Goal: Task Accomplishment & Management: Manage account settings

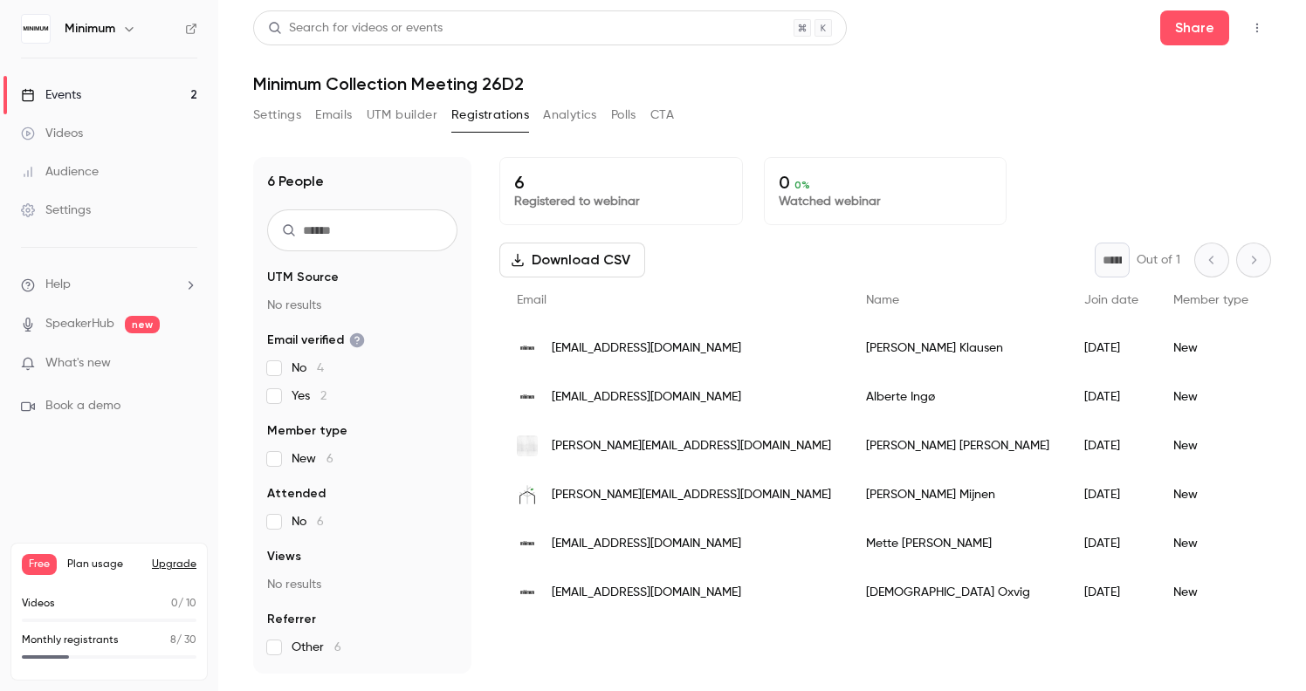
click at [63, 97] on div "Events" at bounding box center [51, 94] width 60 height 17
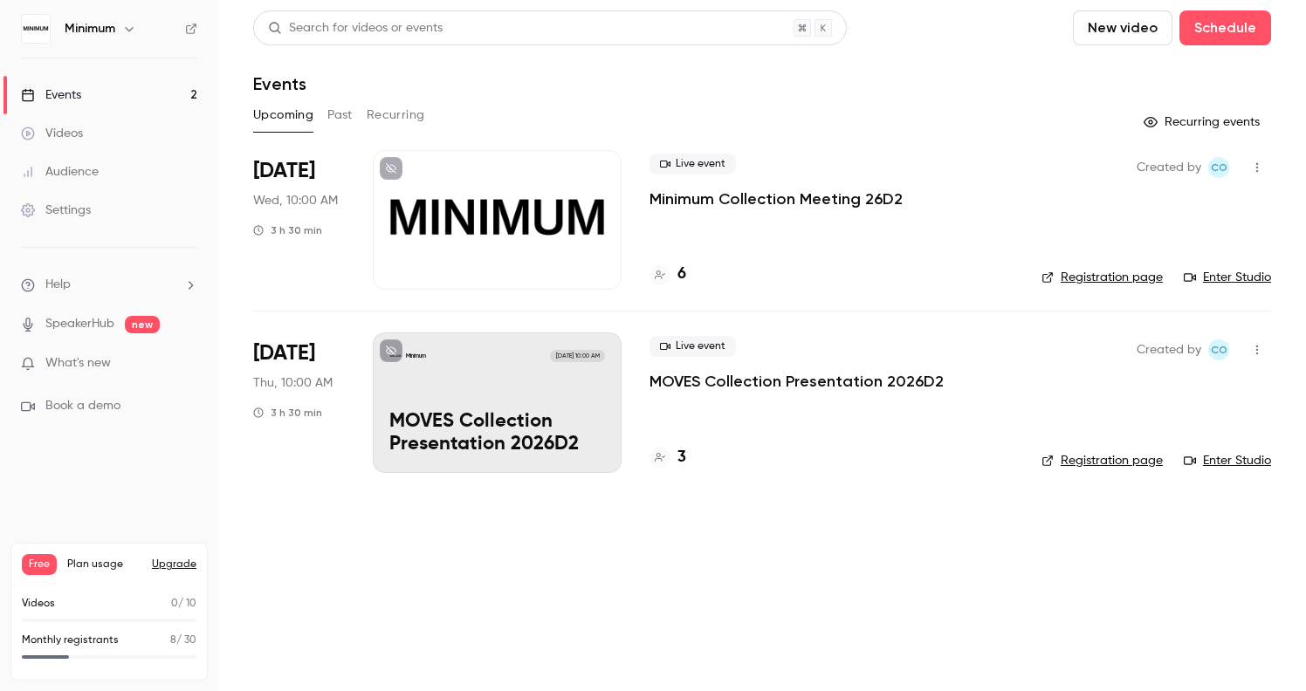
click at [517, 374] on div "Minimum Sep 18, 10:00 AM MOVES Collection Presentation 2026D2" at bounding box center [497, 403] width 249 height 140
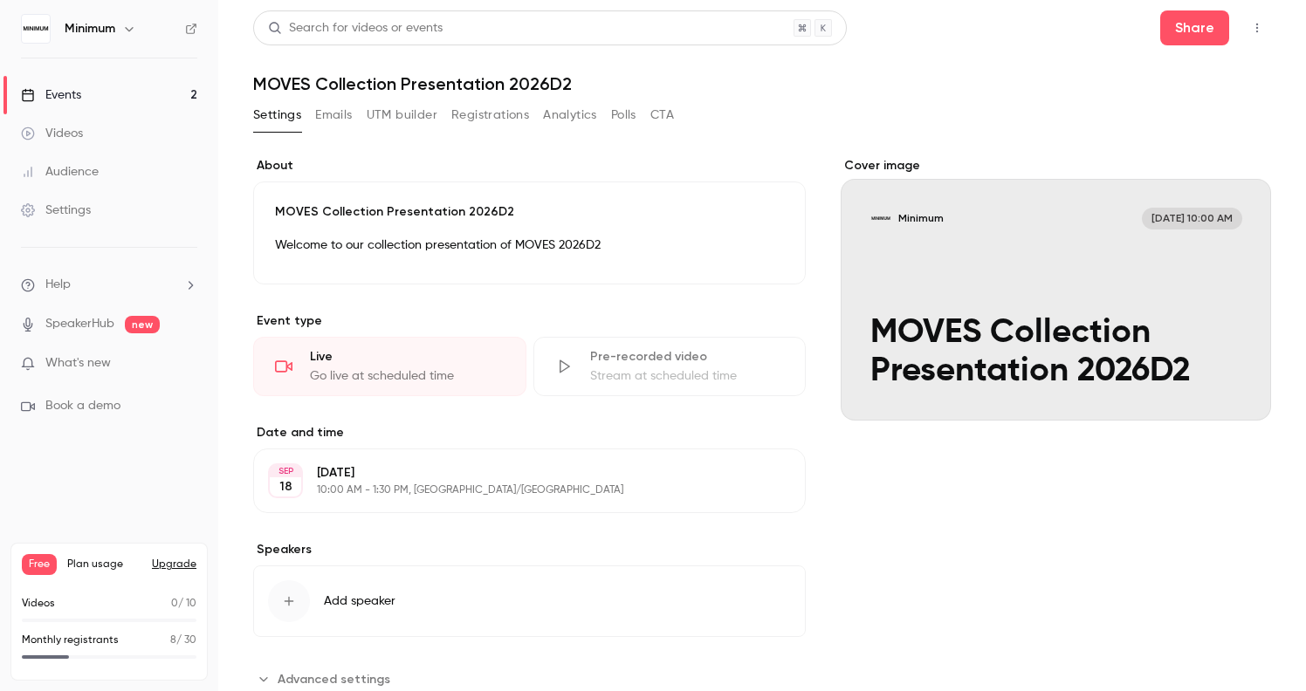
click at [480, 118] on button "Registrations" at bounding box center [490, 115] width 78 height 28
click at [72, 100] on div "Events" at bounding box center [51, 94] width 60 height 17
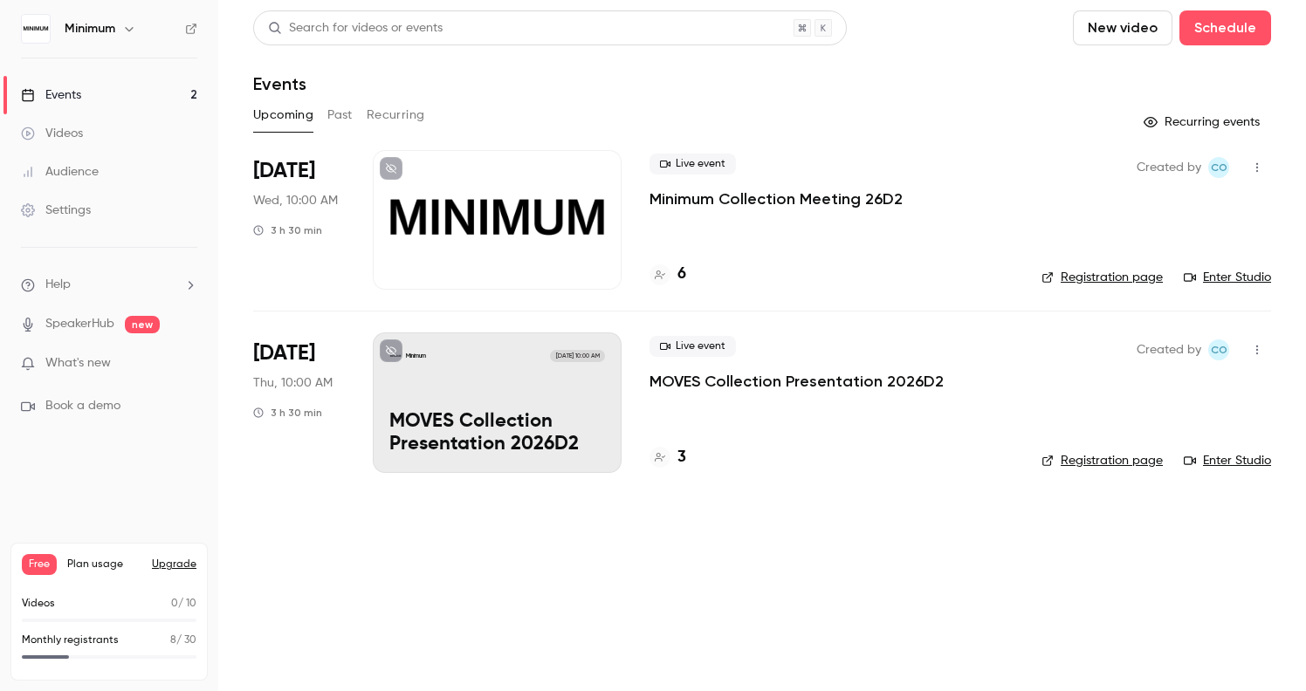
click at [467, 249] on div at bounding box center [497, 220] width 249 height 140
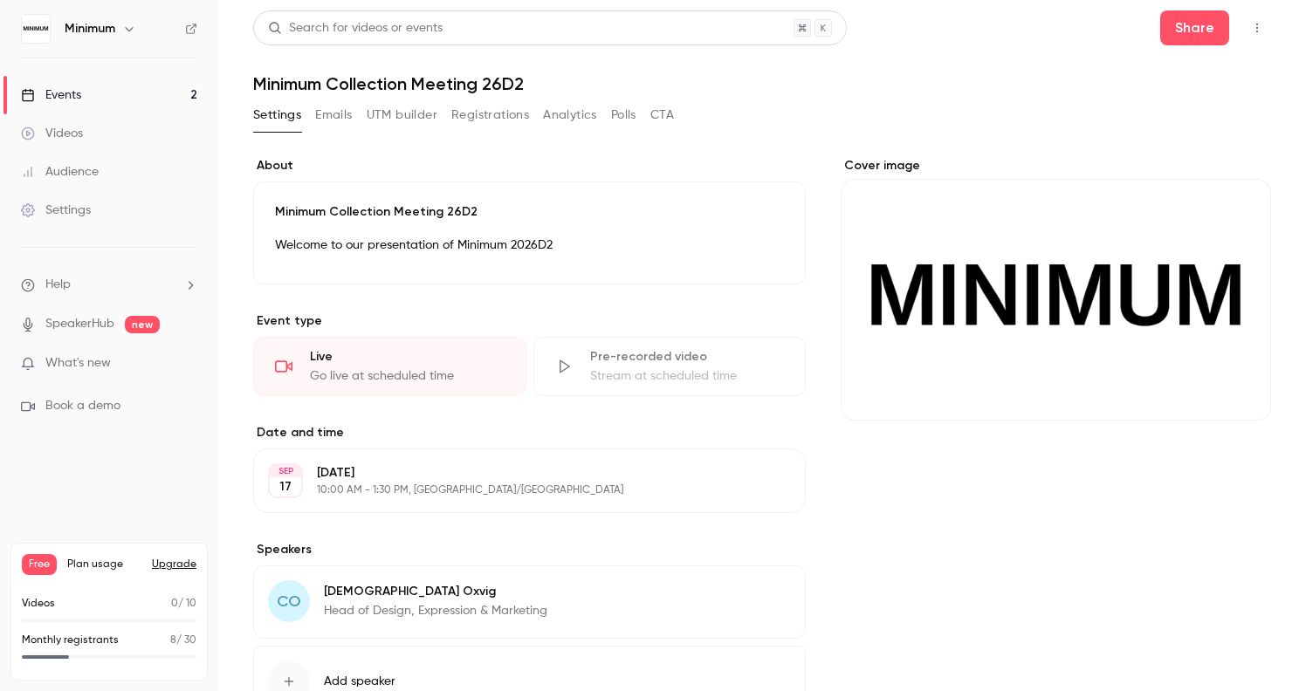
click at [487, 117] on button "Registrations" at bounding box center [490, 115] width 78 height 28
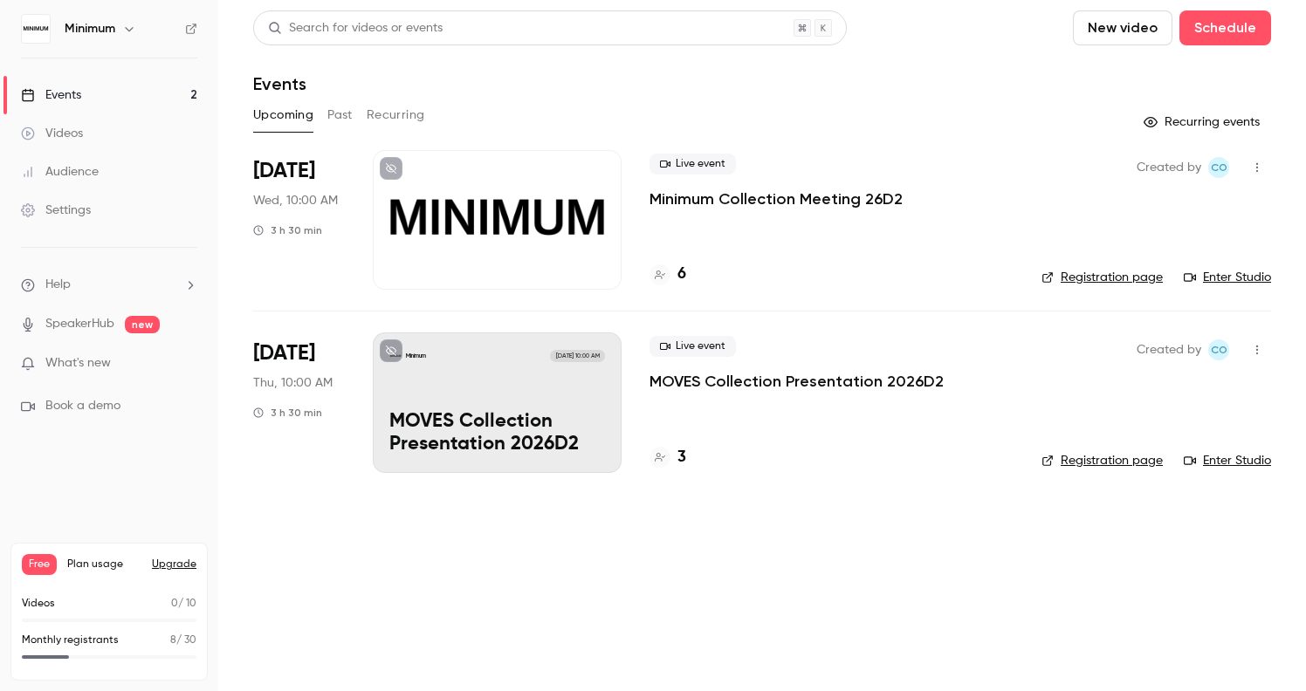
click at [432, 350] on div "Minimum Sep 18, 10:00 AM" at bounding box center [497, 356] width 216 height 12
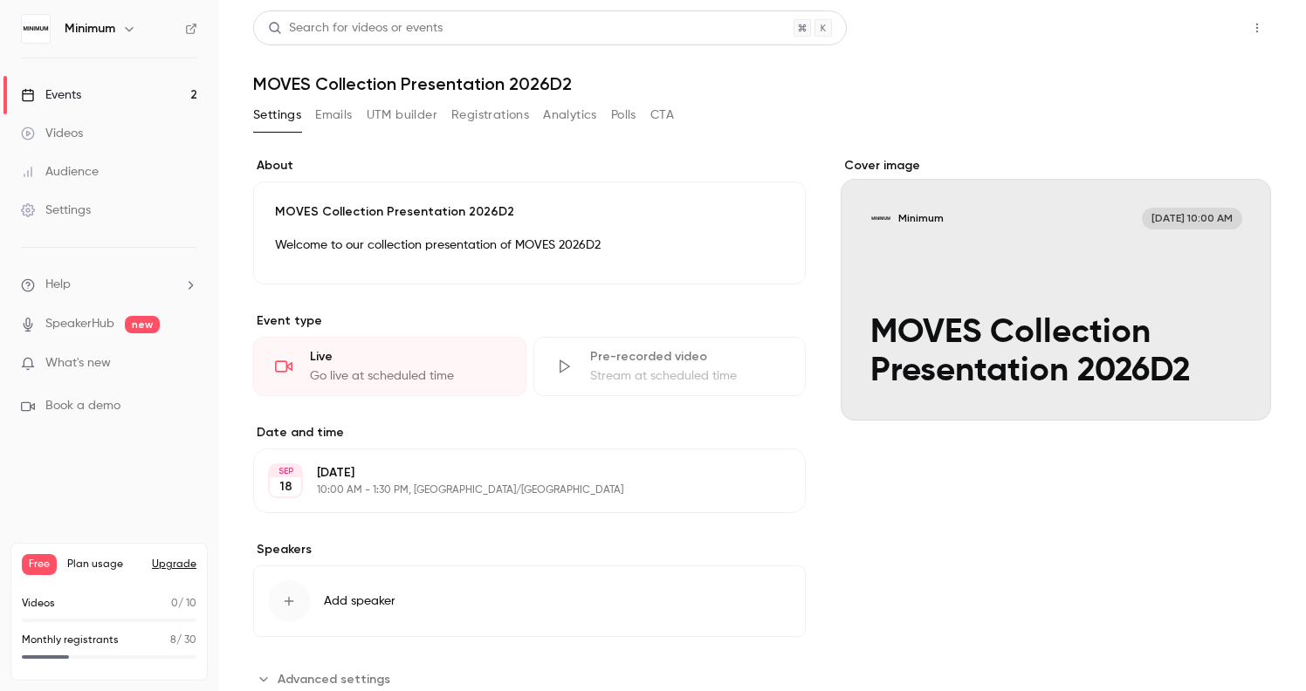
click at [1185, 19] on button "Share" at bounding box center [1194, 27] width 69 height 35
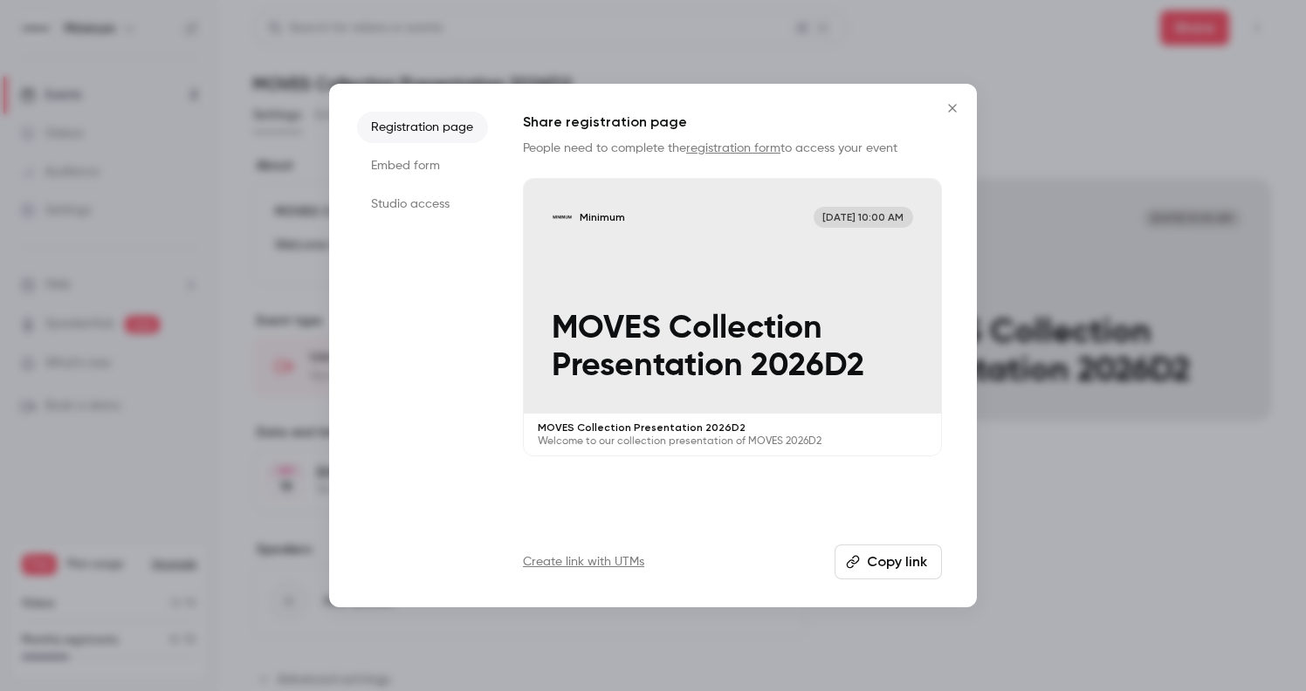
click at [428, 211] on li "Studio access" at bounding box center [422, 204] width 131 height 31
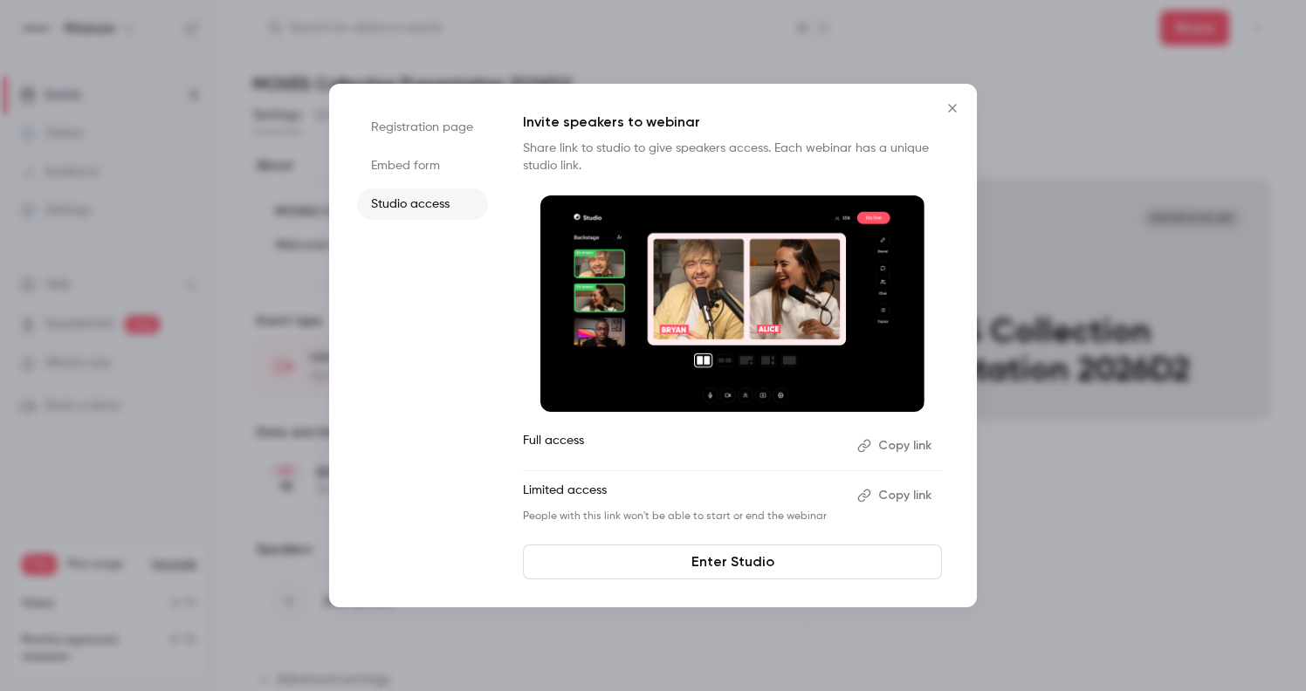
click at [418, 175] on li "Embed form" at bounding box center [422, 165] width 131 height 31
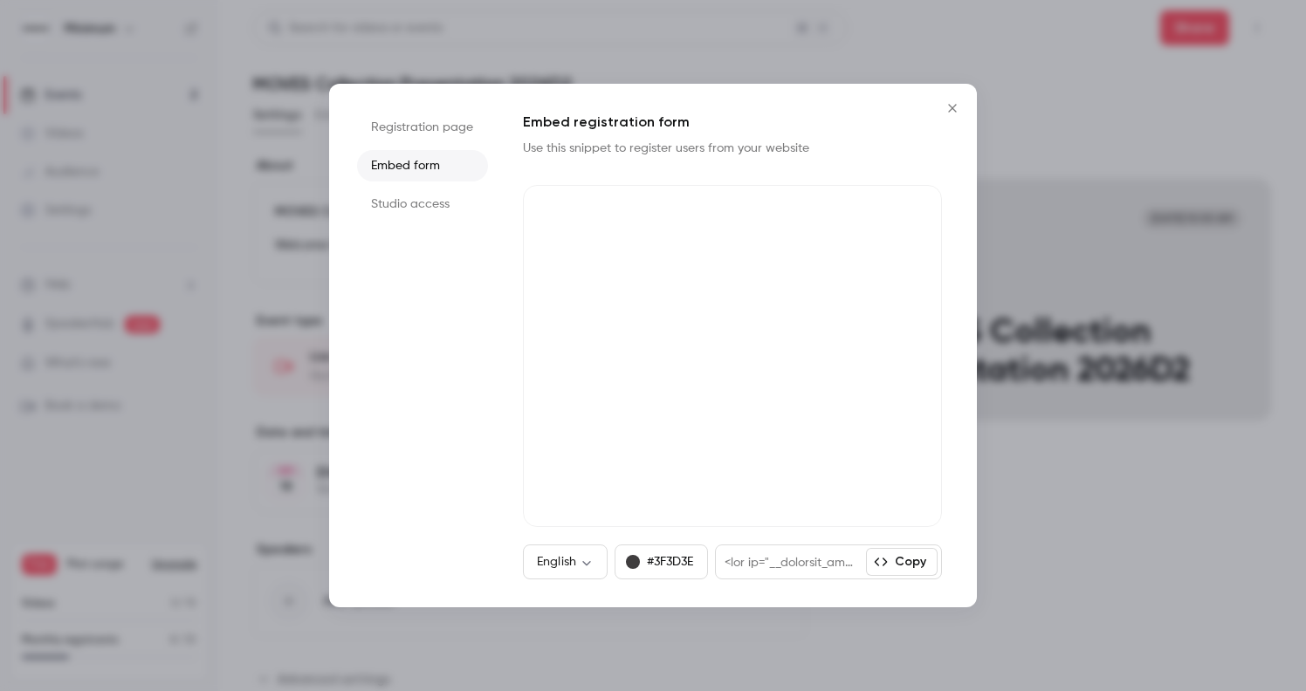
click at [907, 559] on button "Copy" at bounding box center [902, 562] width 72 height 28
click at [442, 130] on li "Registration page" at bounding box center [422, 127] width 131 height 31
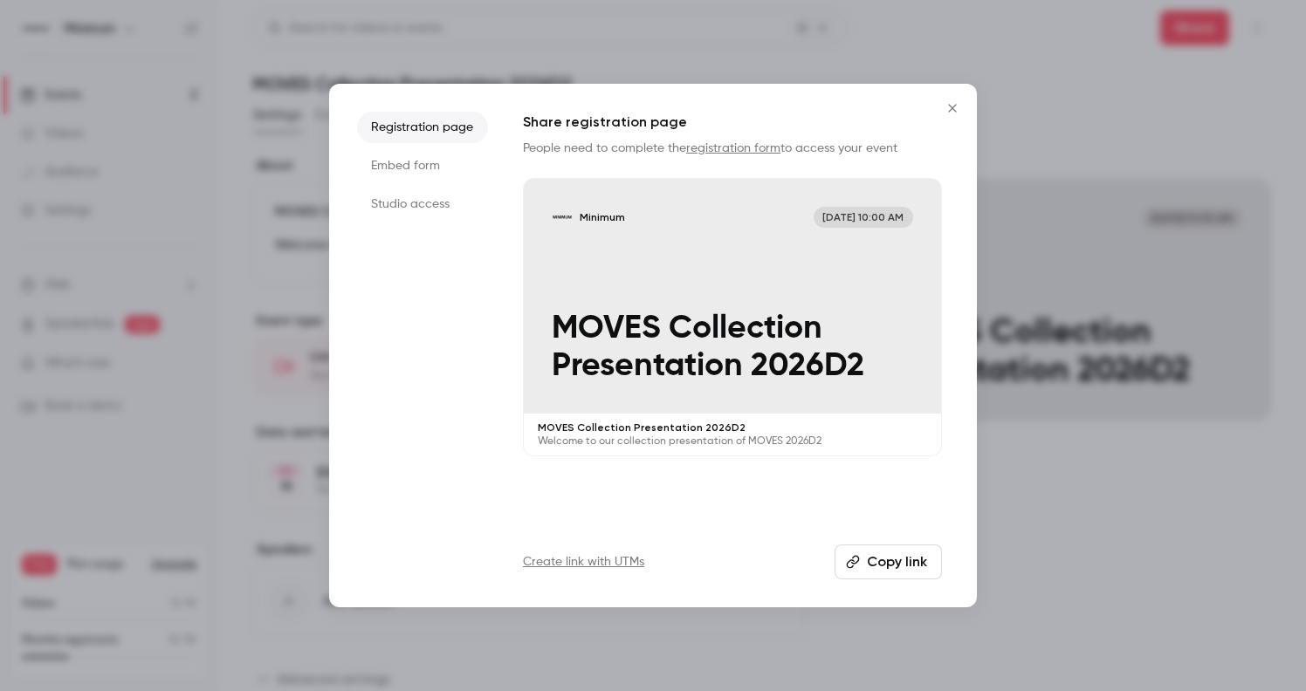
click at [873, 565] on button "Copy link" at bounding box center [887, 562] width 107 height 35
click at [942, 106] on icon "Close" at bounding box center [952, 108] width 21 height 14
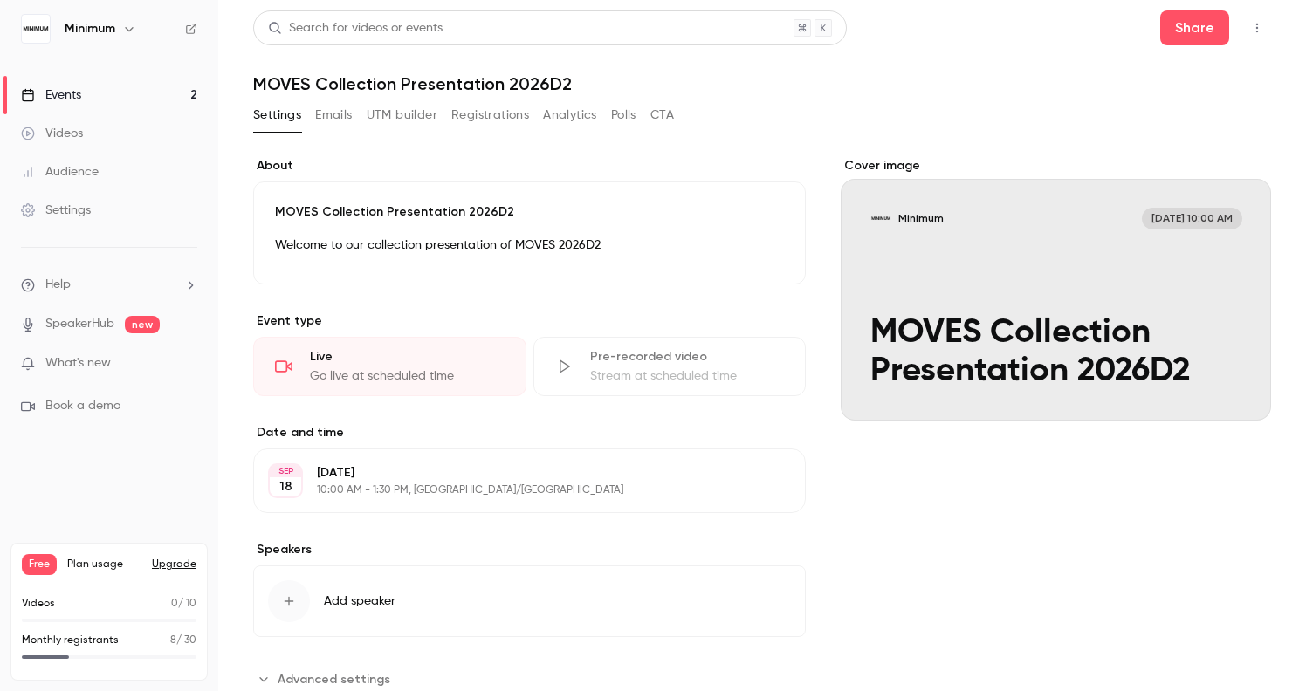
click at [83, 93] on link "Events 2" at bounding box center [109, 95] width 218 height 38
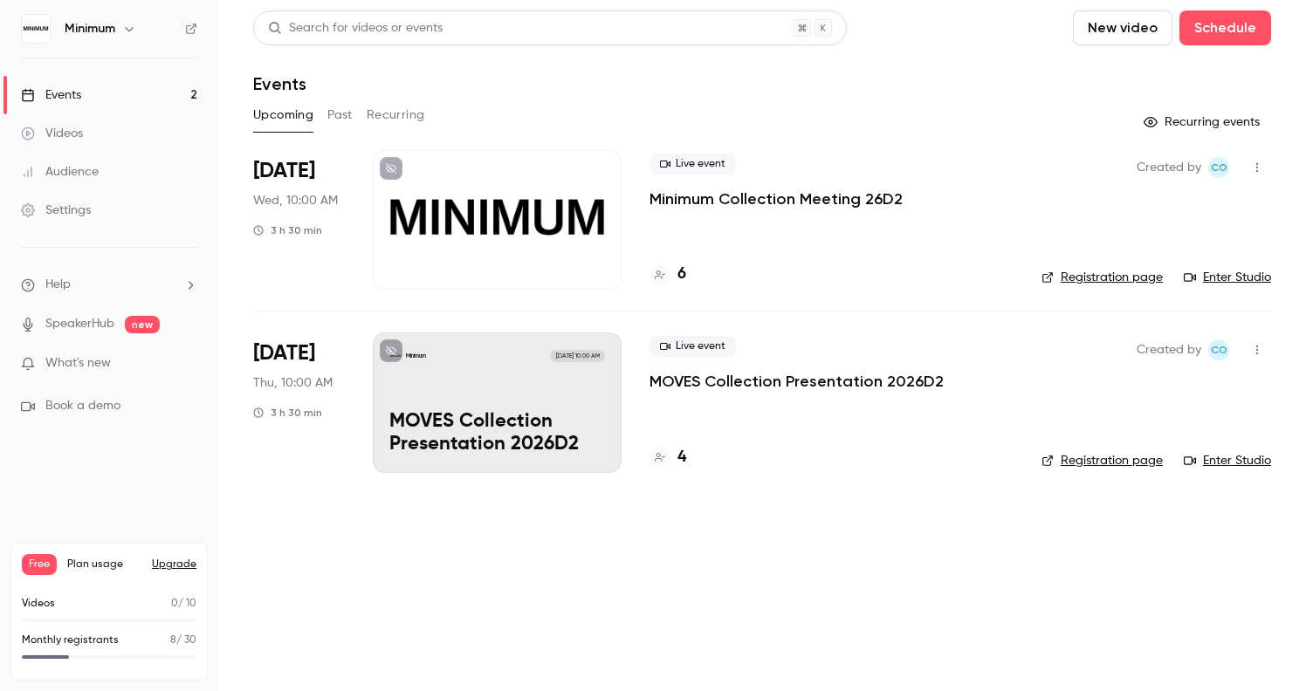
click at [81, 23] on h6 "Minimum" at bounding box center [90, 28] width 51 height 17
click at [37, 33] on img at bounding box center [36, 29] width 28 height 28
click at [470, 420] on p "MOVES Collection Presentation 2026D2" at bounding box center [497, 433] width 216 height 45
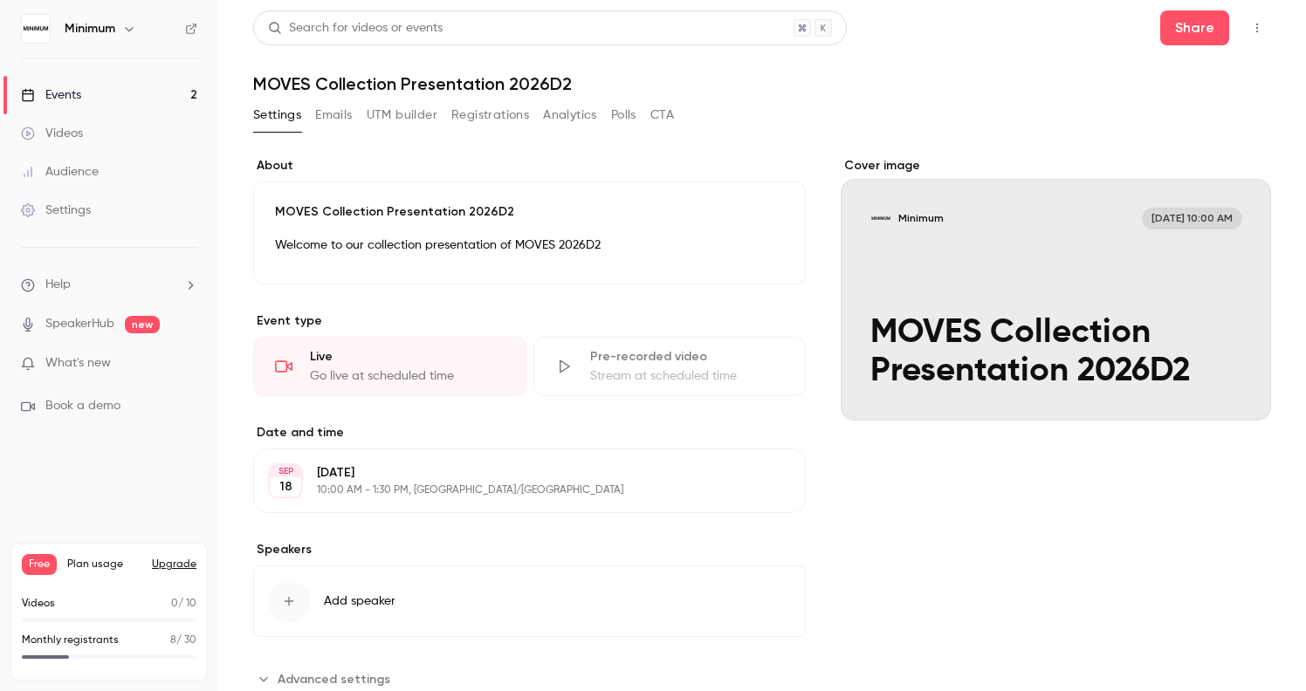
click at [488, 118] on button "Registrations" at bounding box center [490, 115] width 78 height 28
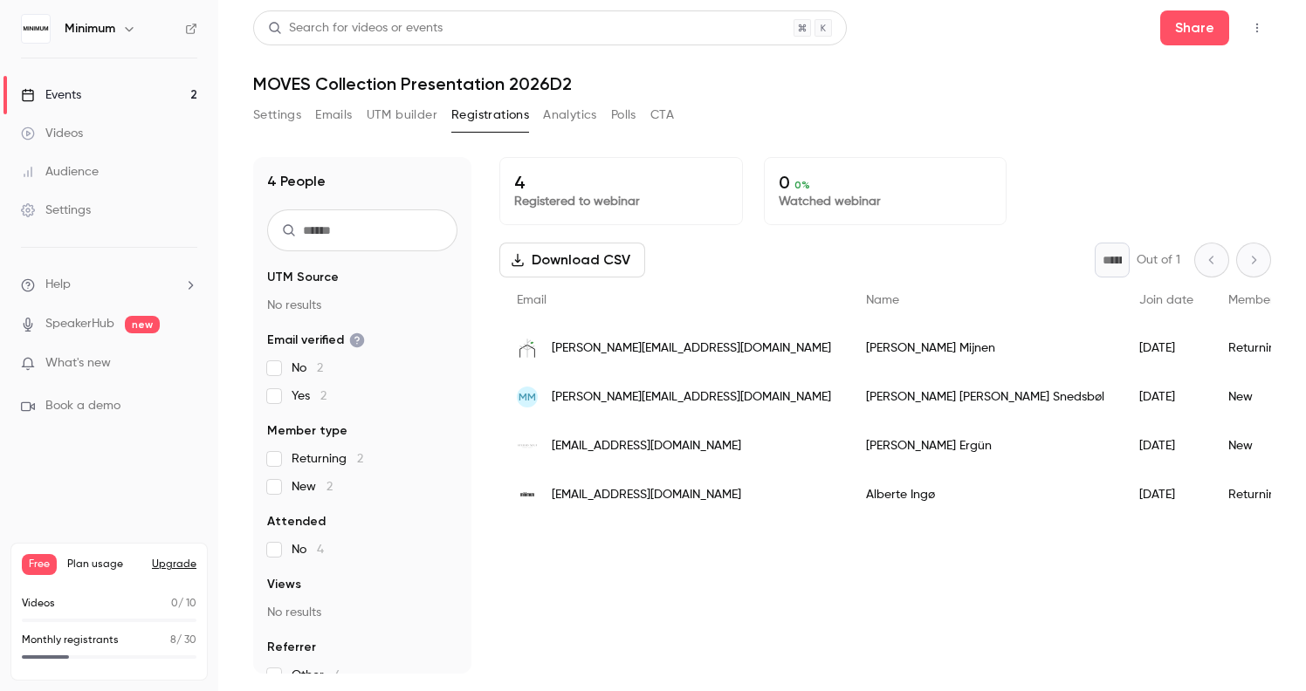
click at [637, 347] on span "[PERSON_NAME][EMAIL_ADDRESS][DOMAIN_NAME]" at bounding box center [691, 349] width 279 height 18
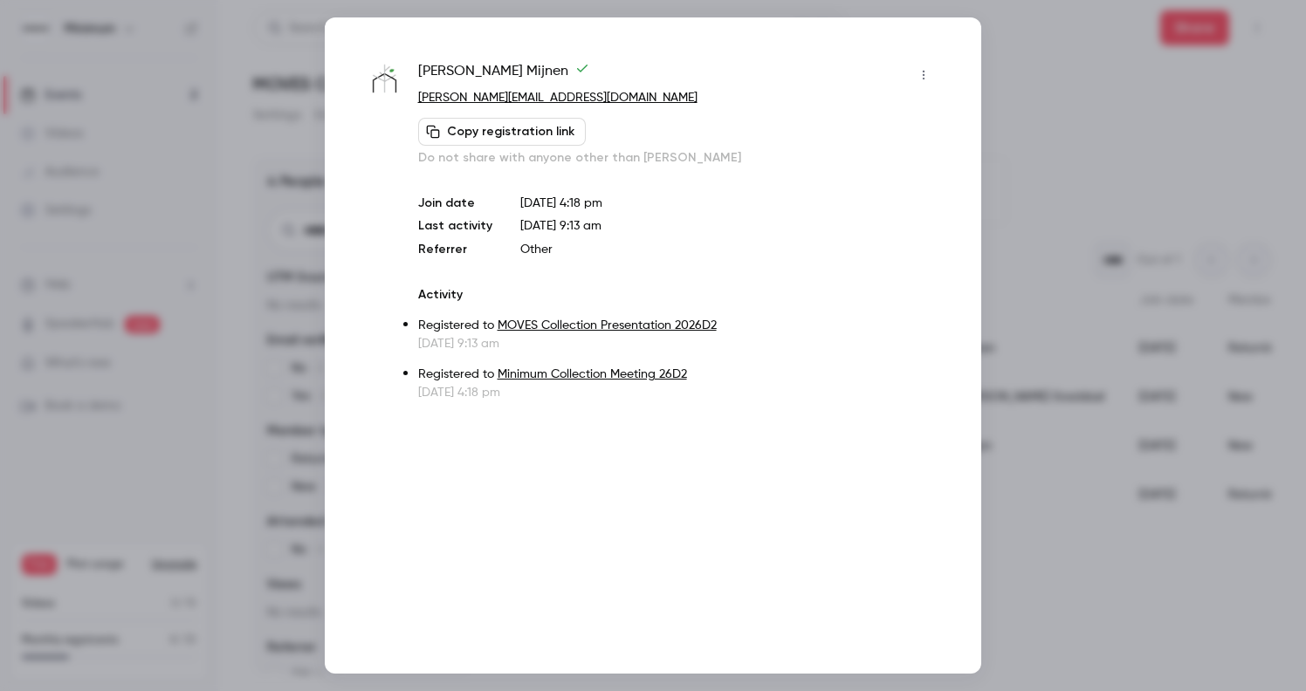
click at [737, 606] on div "Nicole Mijnen nicole@fancyfarmers.com Copy registration link Do not share with …" at bounding box center [653, 345] width 656 height 656
click at [1072, 621] on div at bounding box center [653, 345] width 1306 height 691
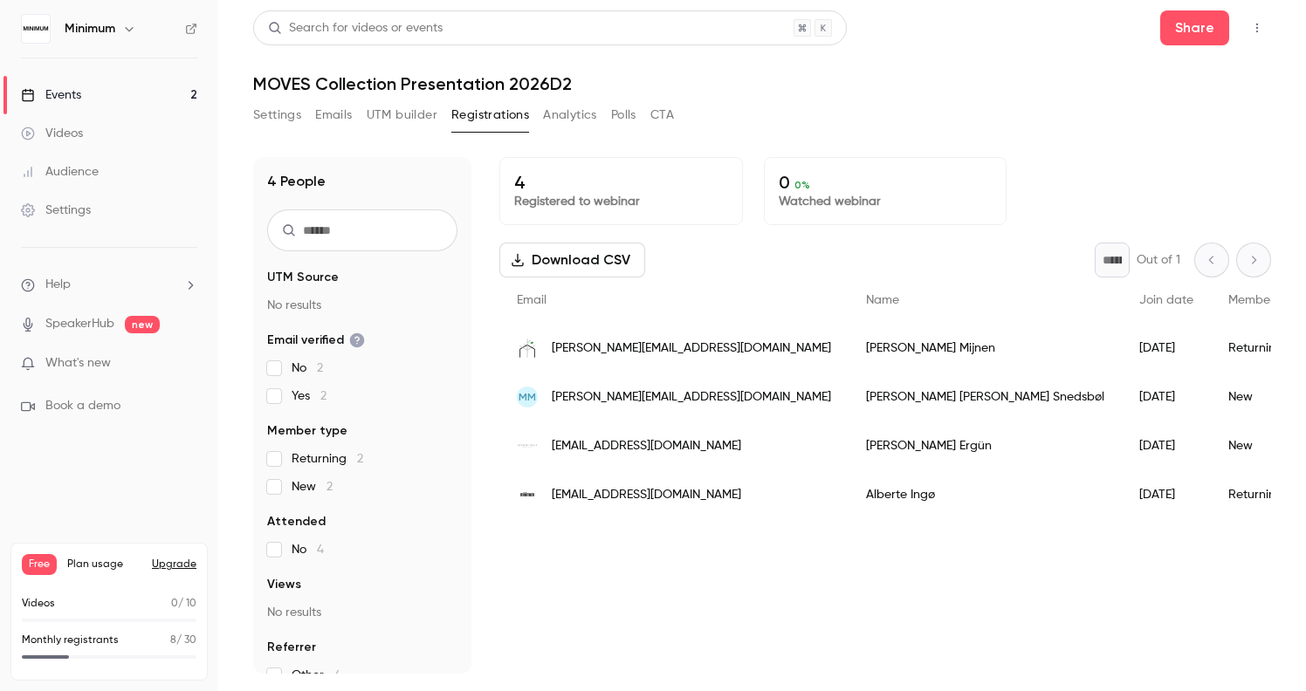
click at [125, 91] on link "Events 2" at bounding box center [109, 95] width 218 height 38
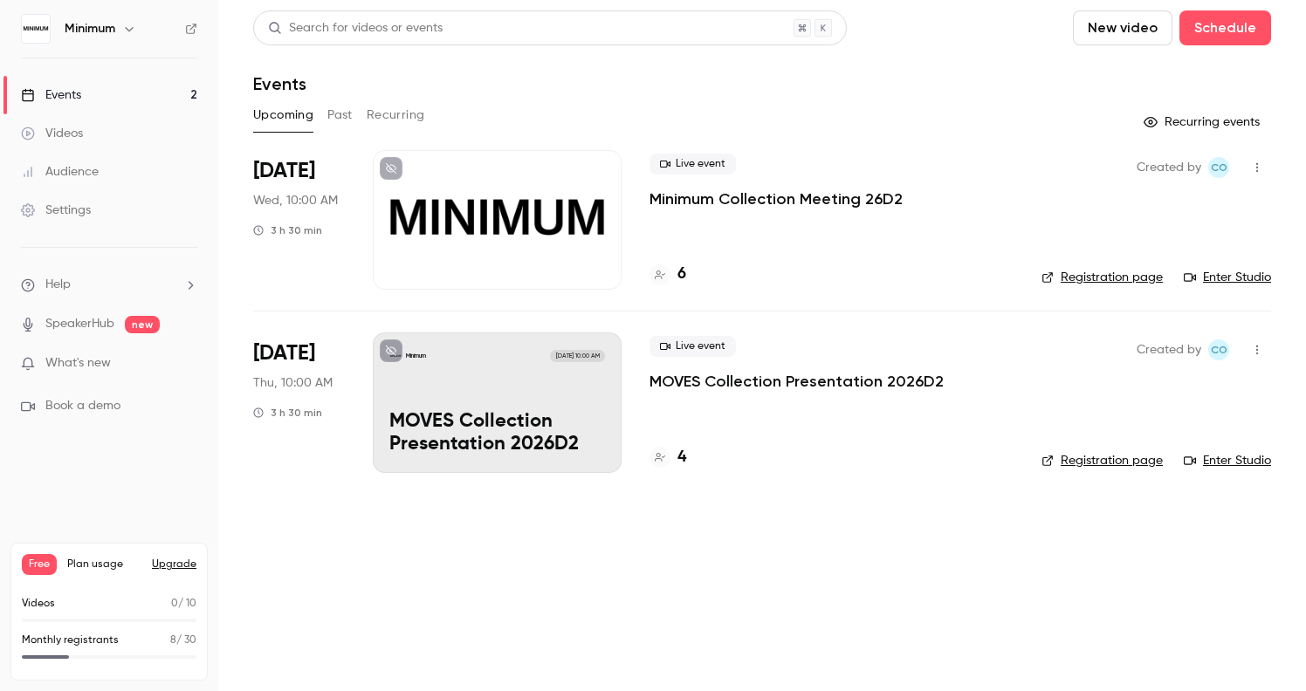
click at [330, 209] on div "Sep 17 Wed, 10:00 AM 3 h 30 min" at bounding box center [299, 220] width 92 height 140
click at [282, 209] on span "Wed, 10:00 AM" at bounding box center [295, 200] width 85 height 17
click at [282, 196] on span "Wed, 10:00 AM" at bounding box center [295, 200] width 85 height 17
click at [476, 218] on div at bounding box center [497, 220] width 249 height 140
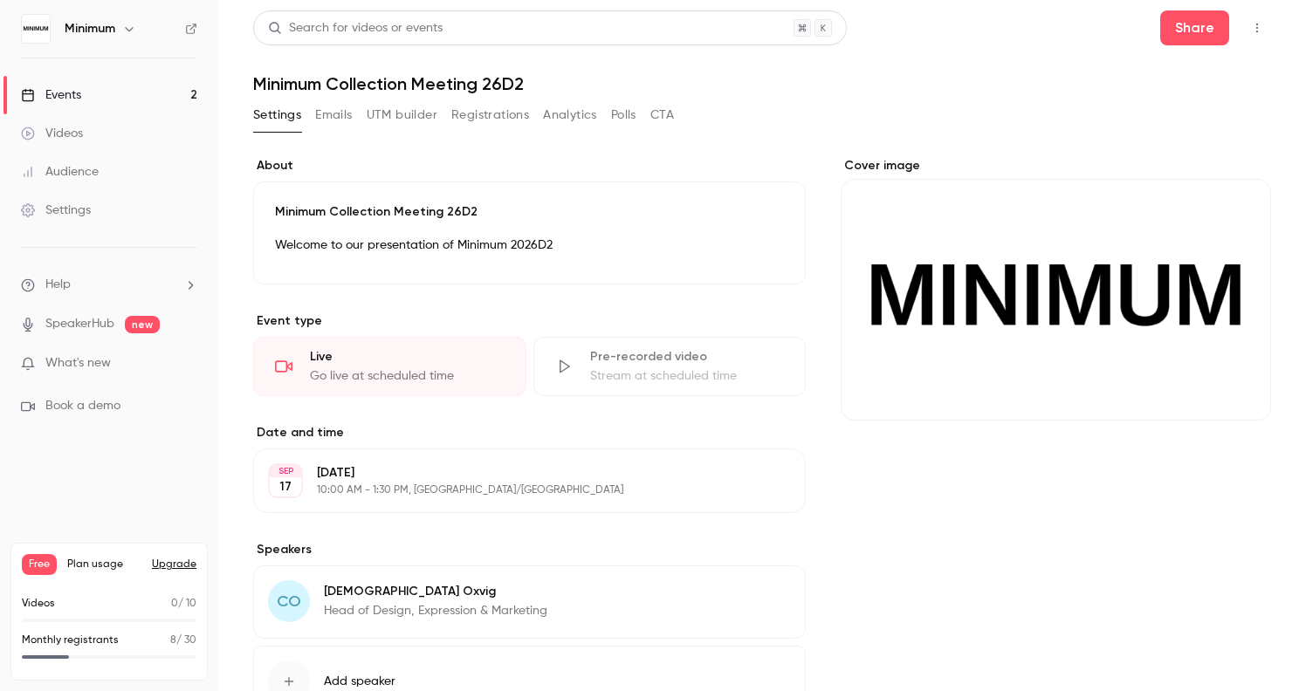
click at [70, 93] on div "Events" at bounding box center [51, 94] width 60 height 17
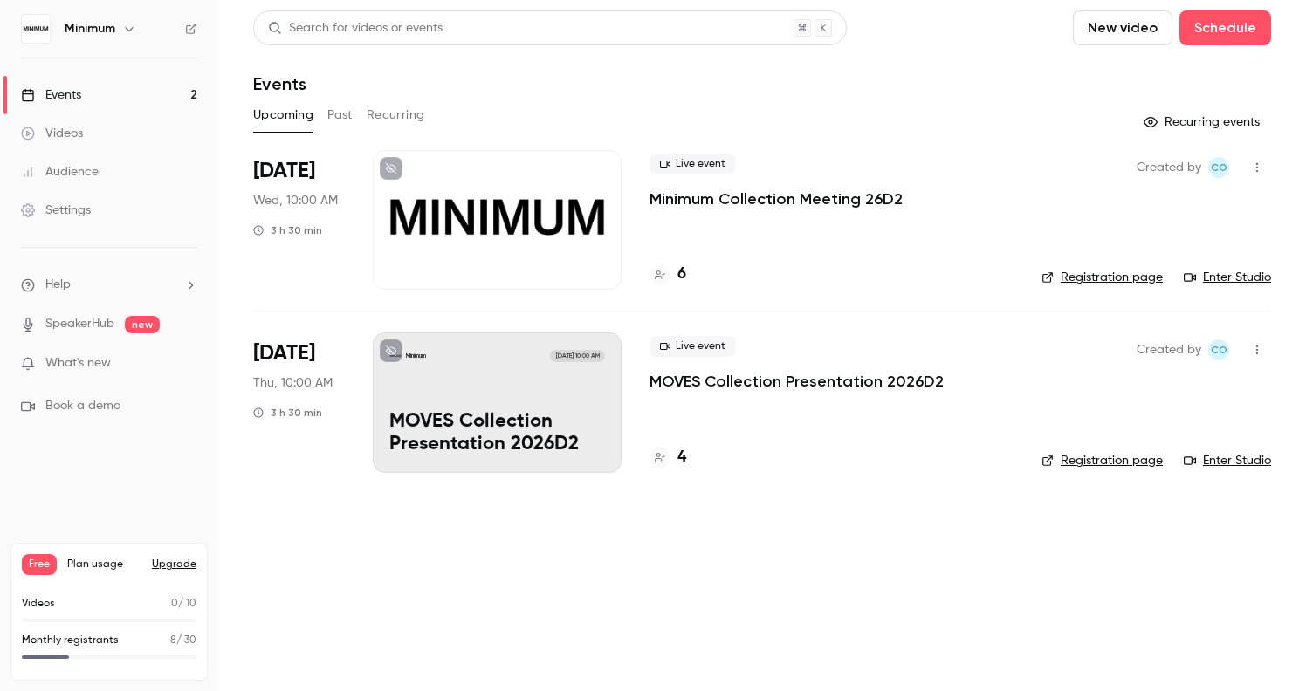
click at [670, 457] on div at bounding box center [659, 457] width 21 height 21
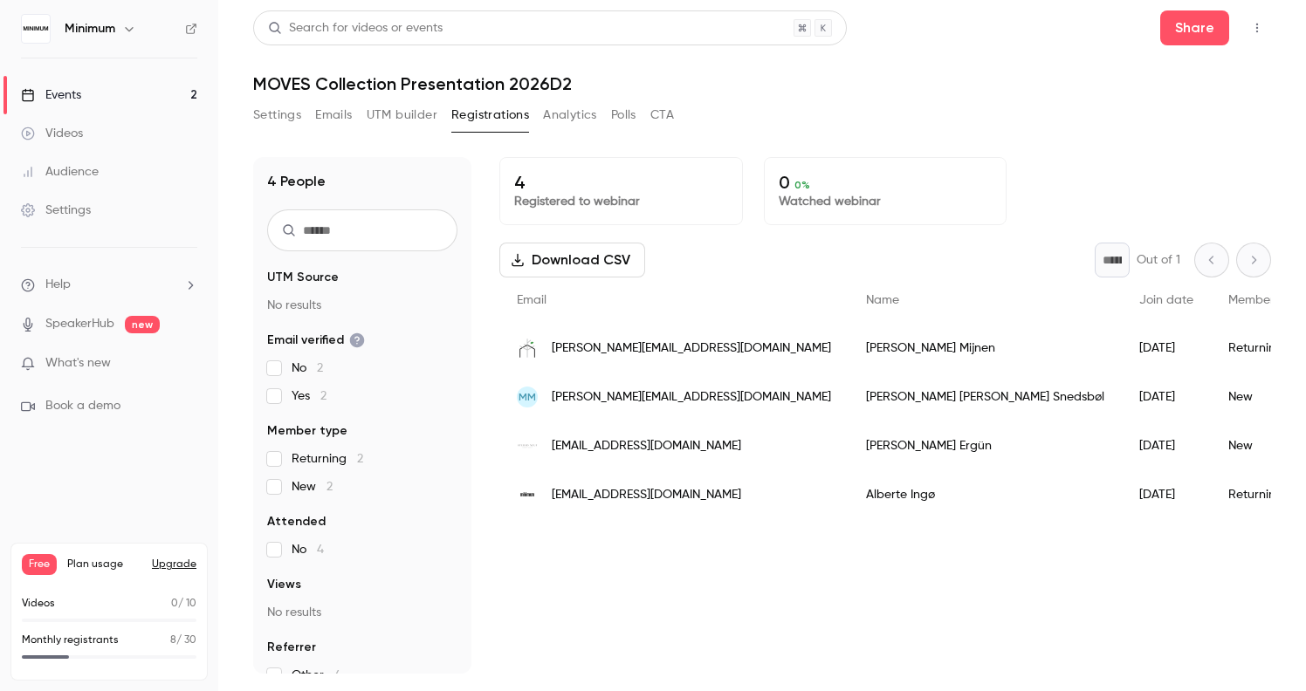
click at [1211, 352] on div "Returning" at bounding box center [1266, 348] width 110 height 49
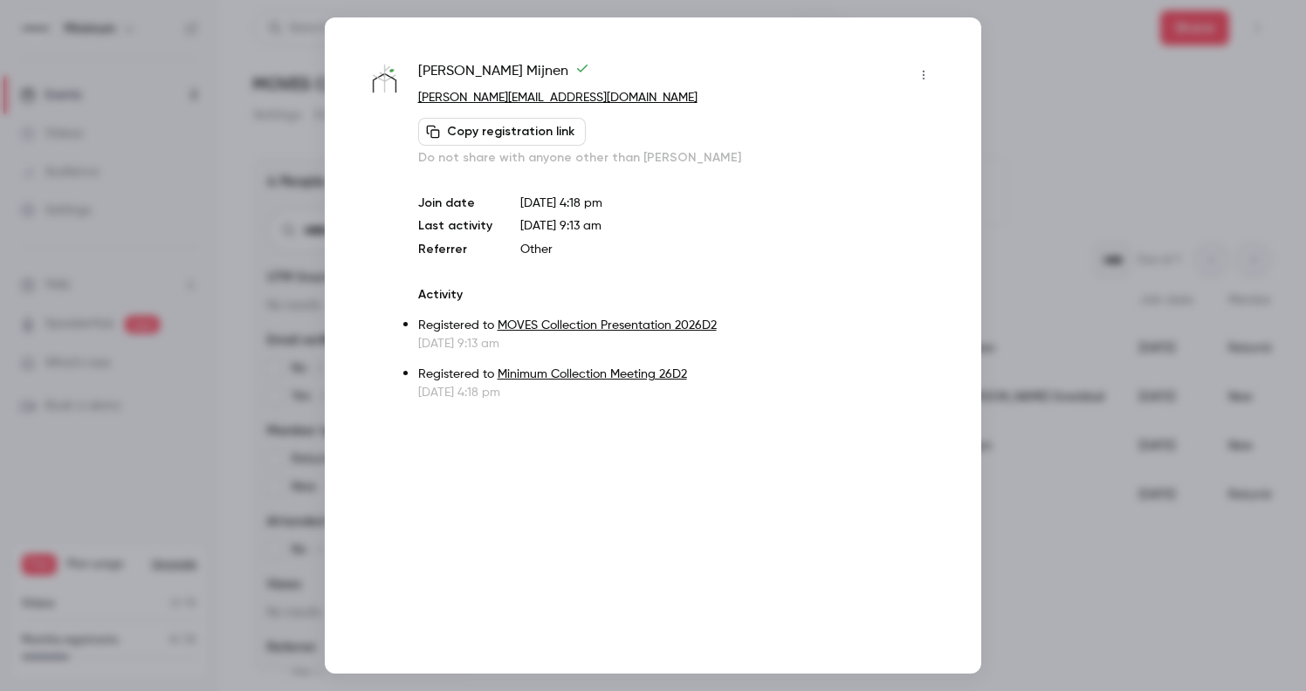
click at [924, 76] on icon "button" at bounding box center [924, 75] width 14 height 12
click at [711, 68] on div at bounding box center [653, 345] width 1306 height 691
click at [584, 337] on p "Sep 15, 2025 9:13 am" at bounding box center [677, 343] width 519 height 17
click at [589, 322] on link "MOVES Collection Presentation 2026D2" at bounding box center [607, 325] width 219 height 12
click at [1016, 117] on div at bounding box center [653, 345] width 1306 height 691
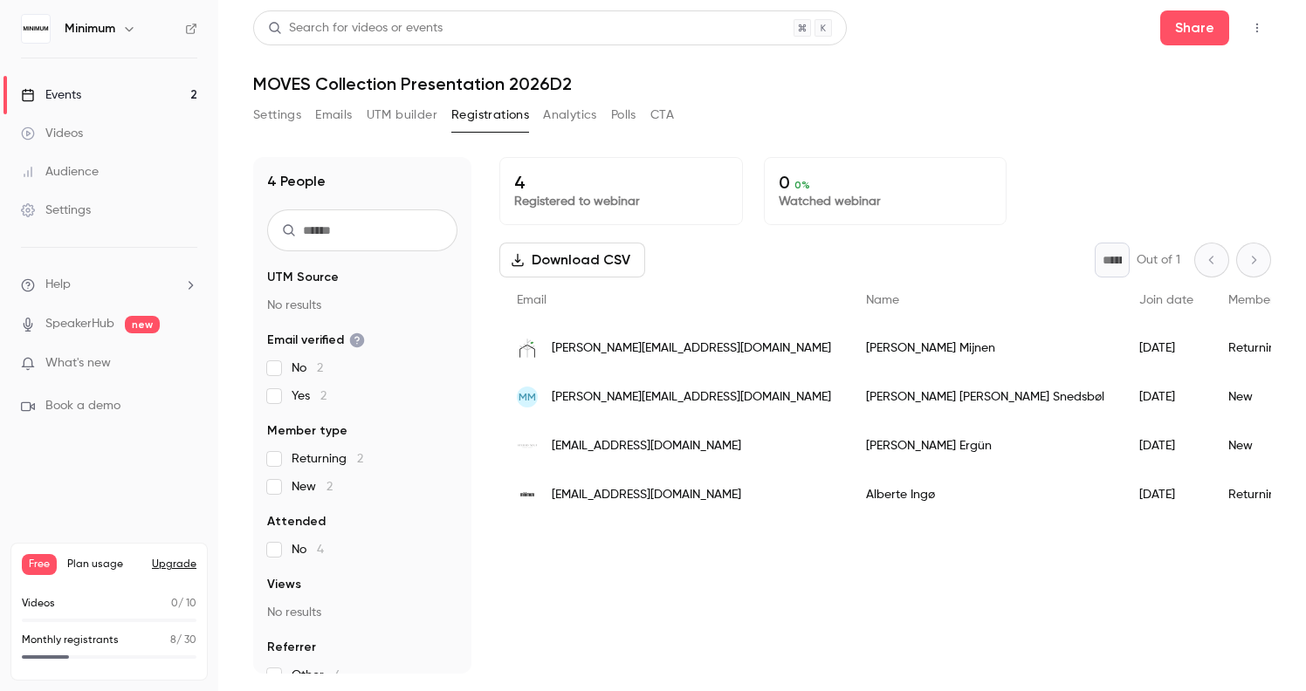
click at [76, 99] on div "Events" at bounding box center [51, 94] width 60 height 17
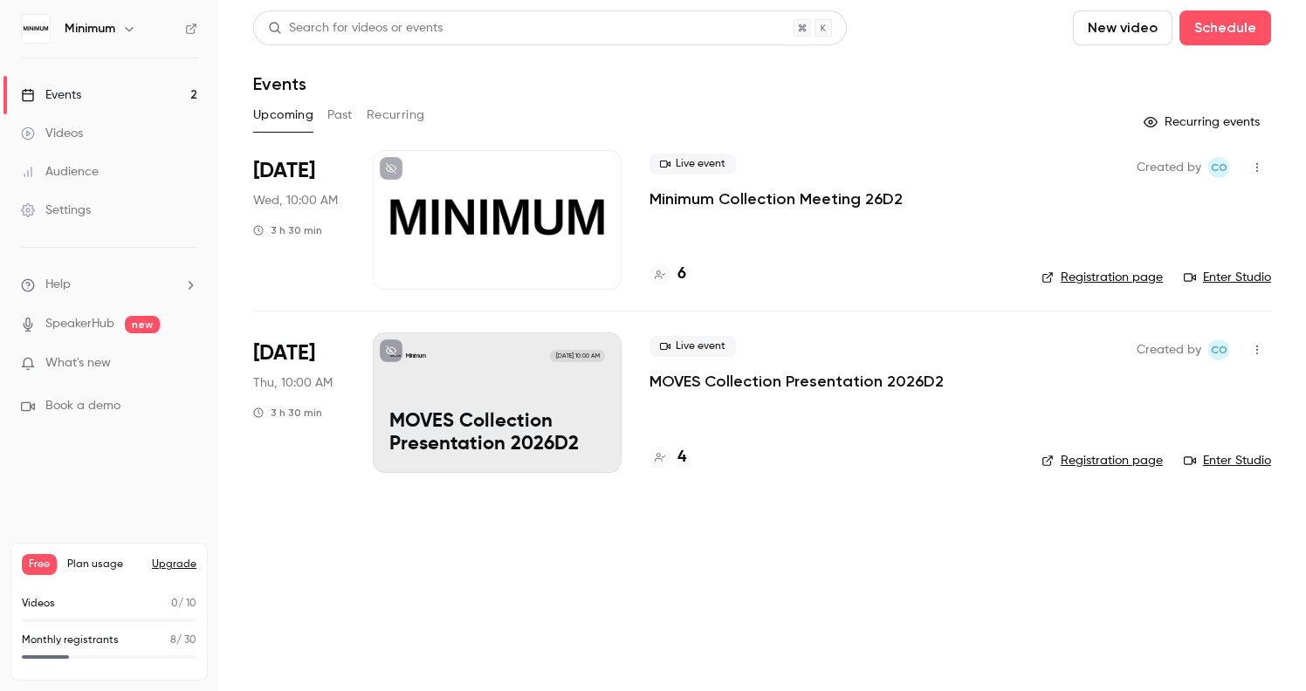
click at [431, 228] on div at bounding box center [497, 220] width 249 height 140
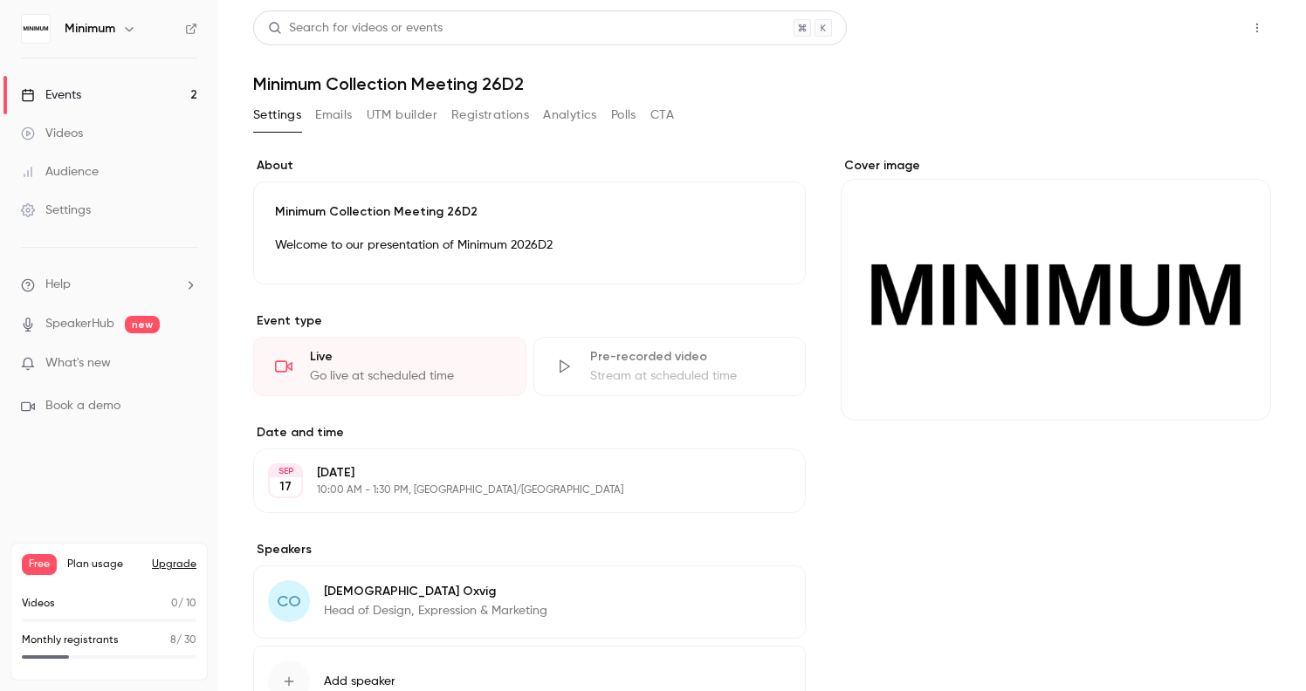
click at [1191, 28] on button "Share" at bounding box center [1194, 27] width 69 height 35
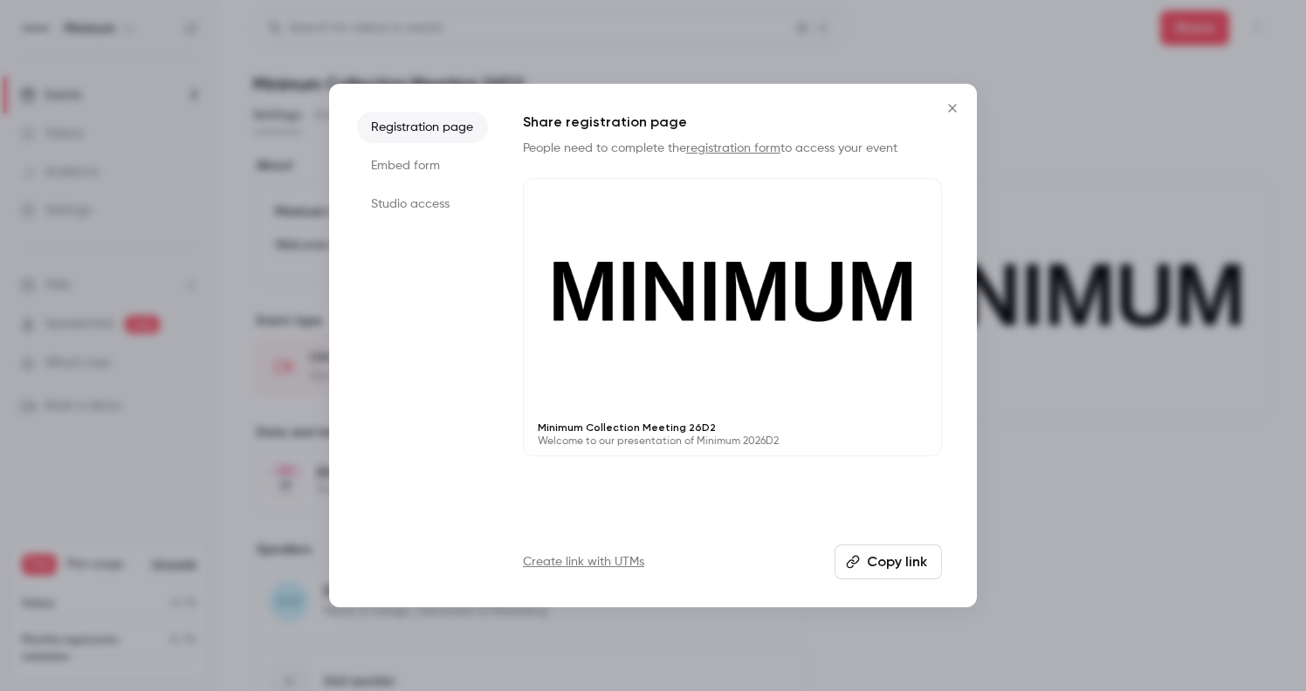
click at [894, 563] on button "Copy link" at bounding box center [887, 562] width 107 height 35
click at [951, 111] on icon "Close" at bounding box center [952, 108] width 21 height 14
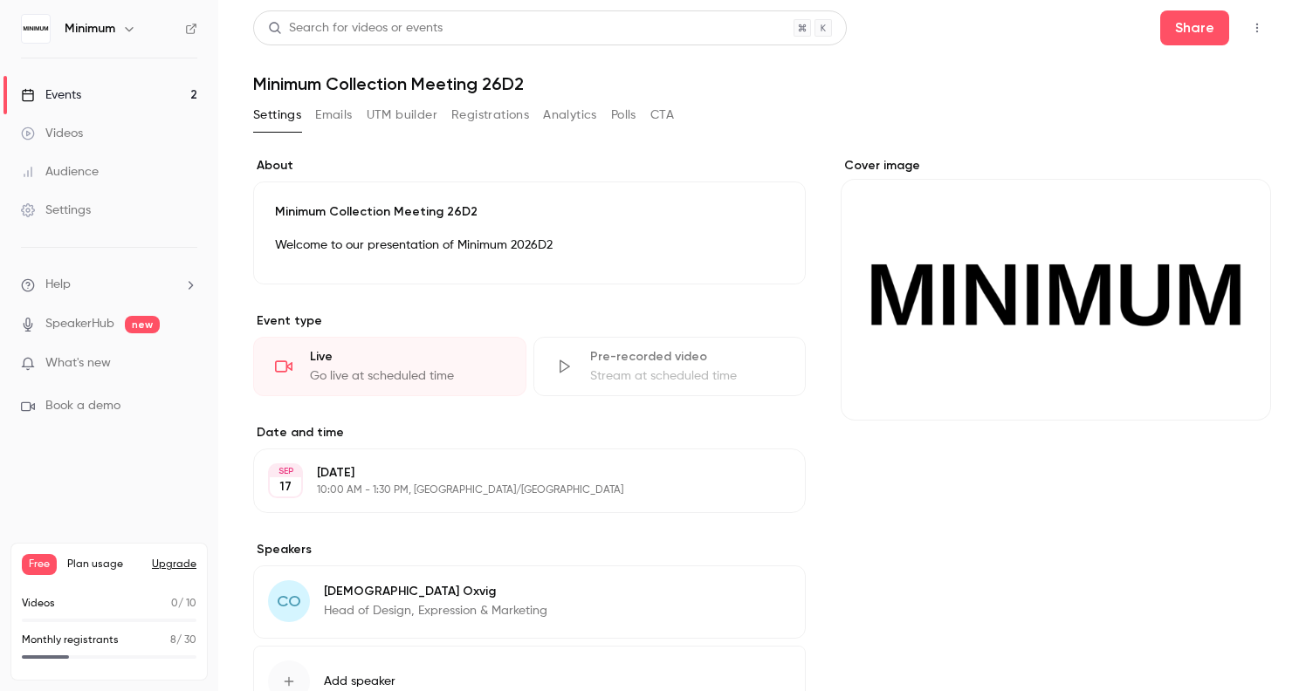
click at [111, 90] on link "Events 2" at bounding box center [109, 95] width 218 height 38
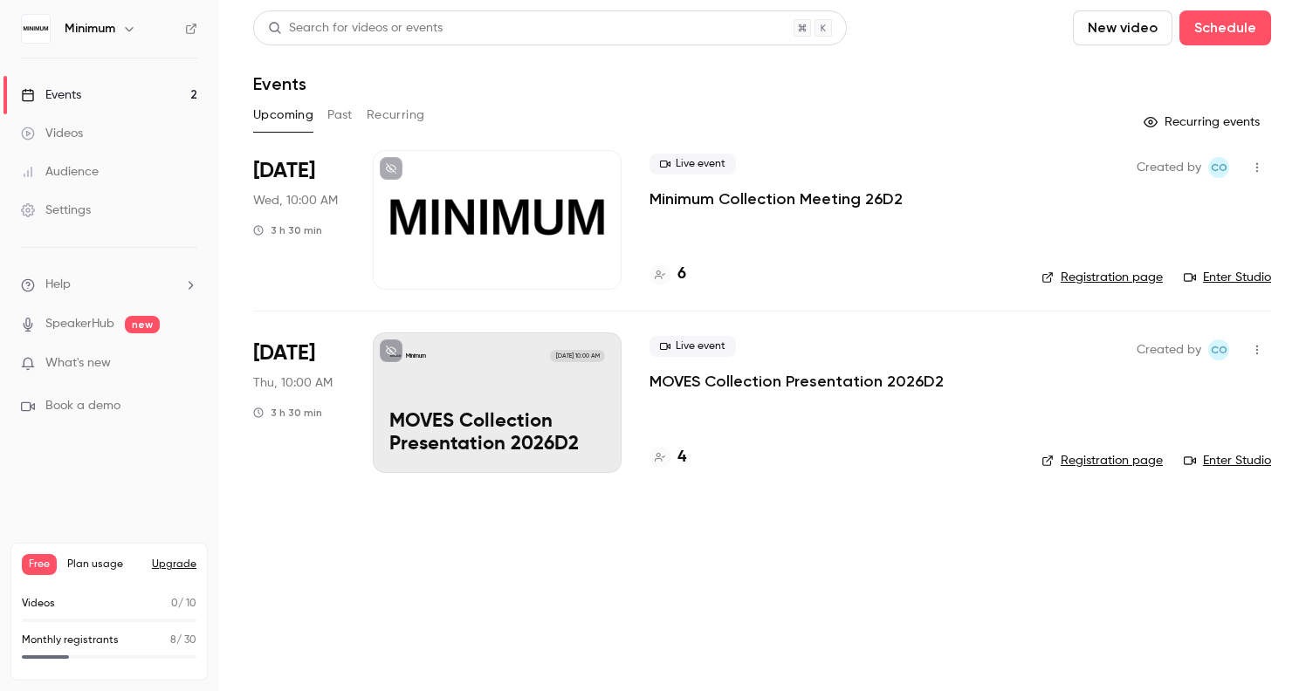
click at [482, 242] on div at bounding box center [497, 220] width 249 height 140
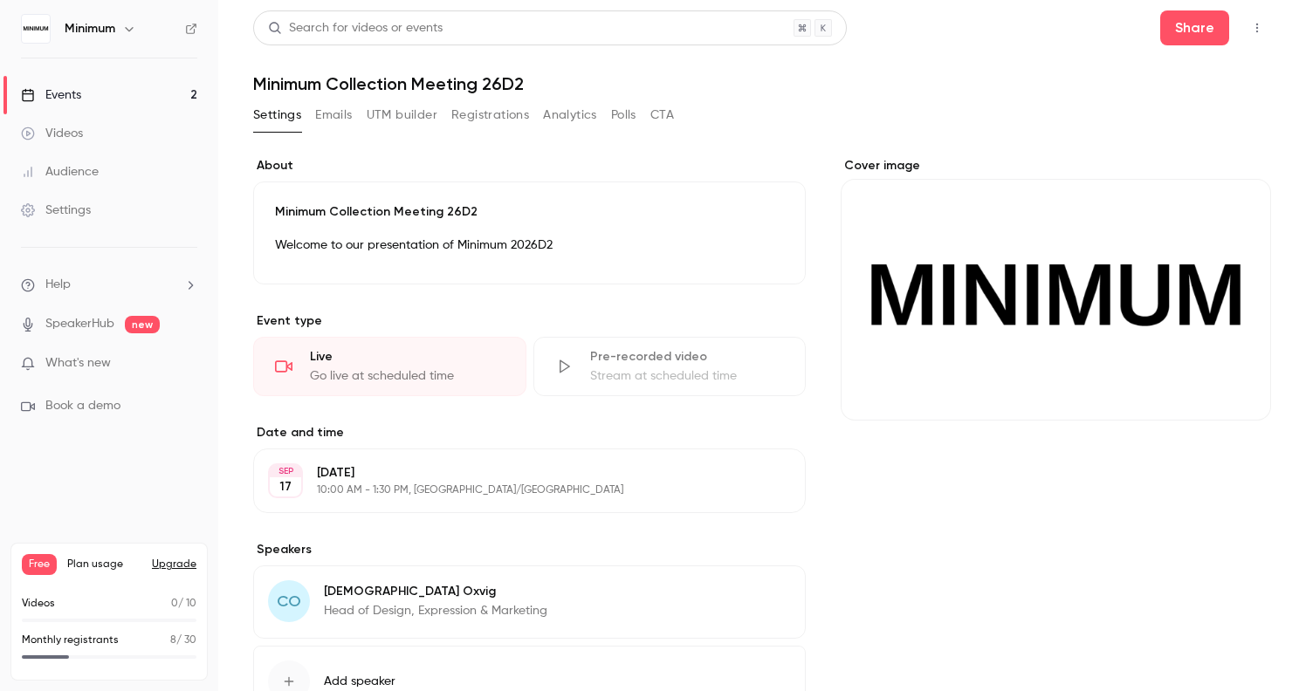
click at [471, 112] on button "Registrations" at bounding box center [490, 115] width 78 height 28
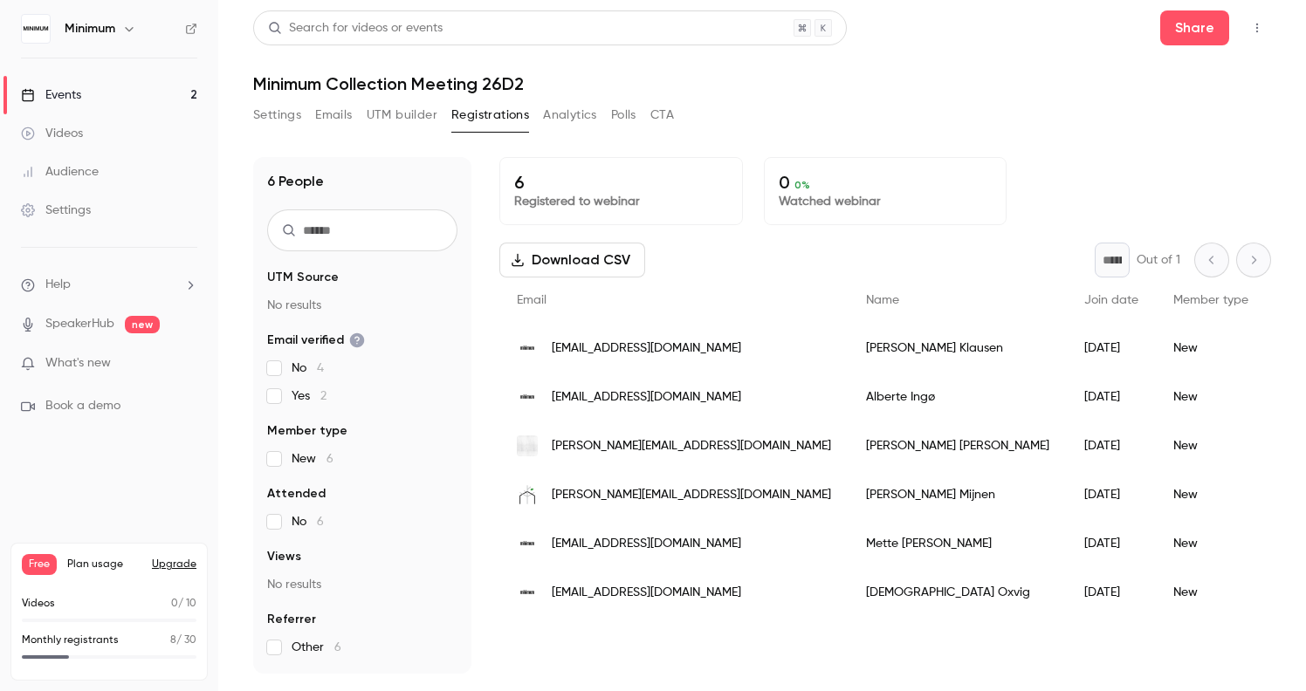
click at [77, 96] on div "Events" at bounding box center [51, 94] width 60 height 17
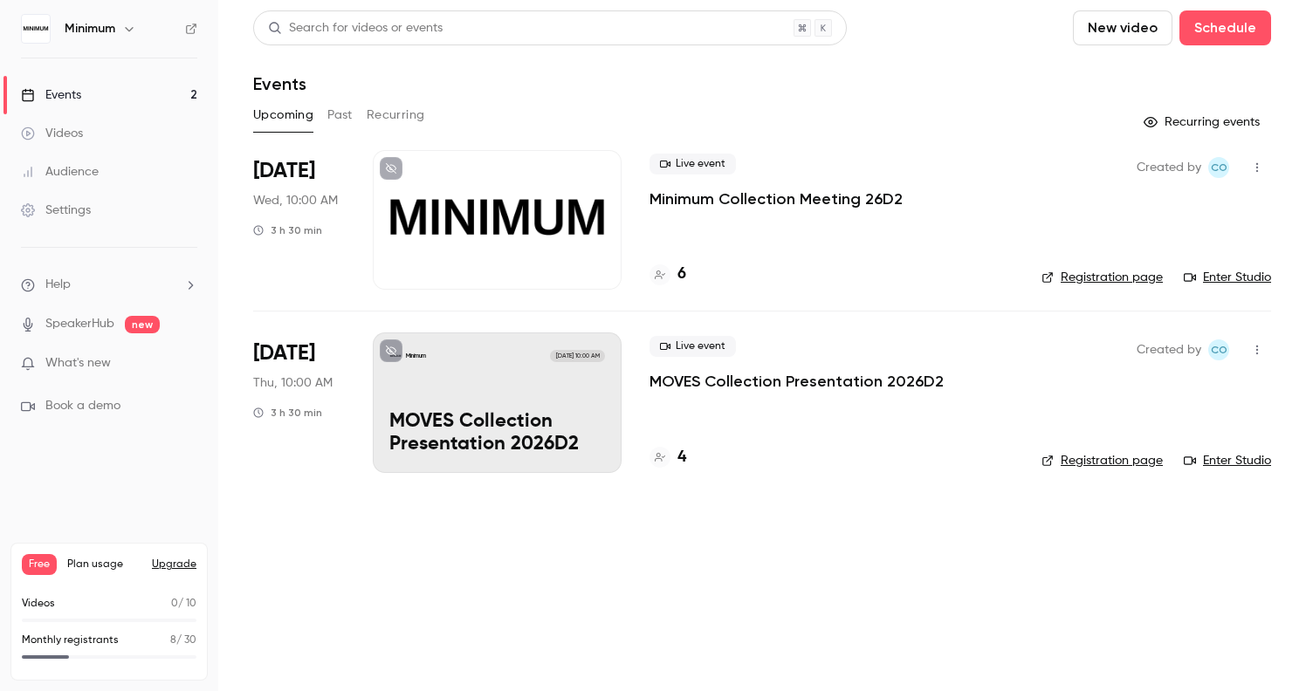
click at [495, 379] on div "Minimum Sep 18, 10:00 AM MOVES Collection Presentation 2026D2" at bounding box center [497, 403] width 249 height 140
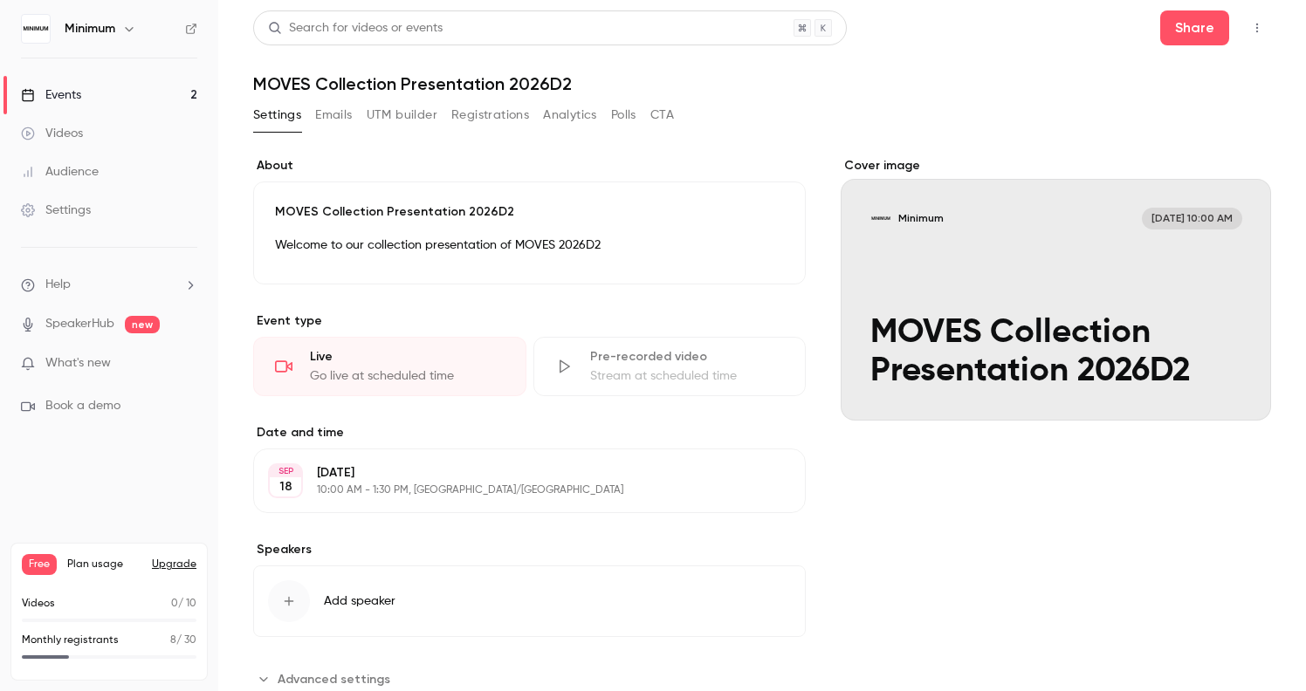
scroll to position [54, 0]
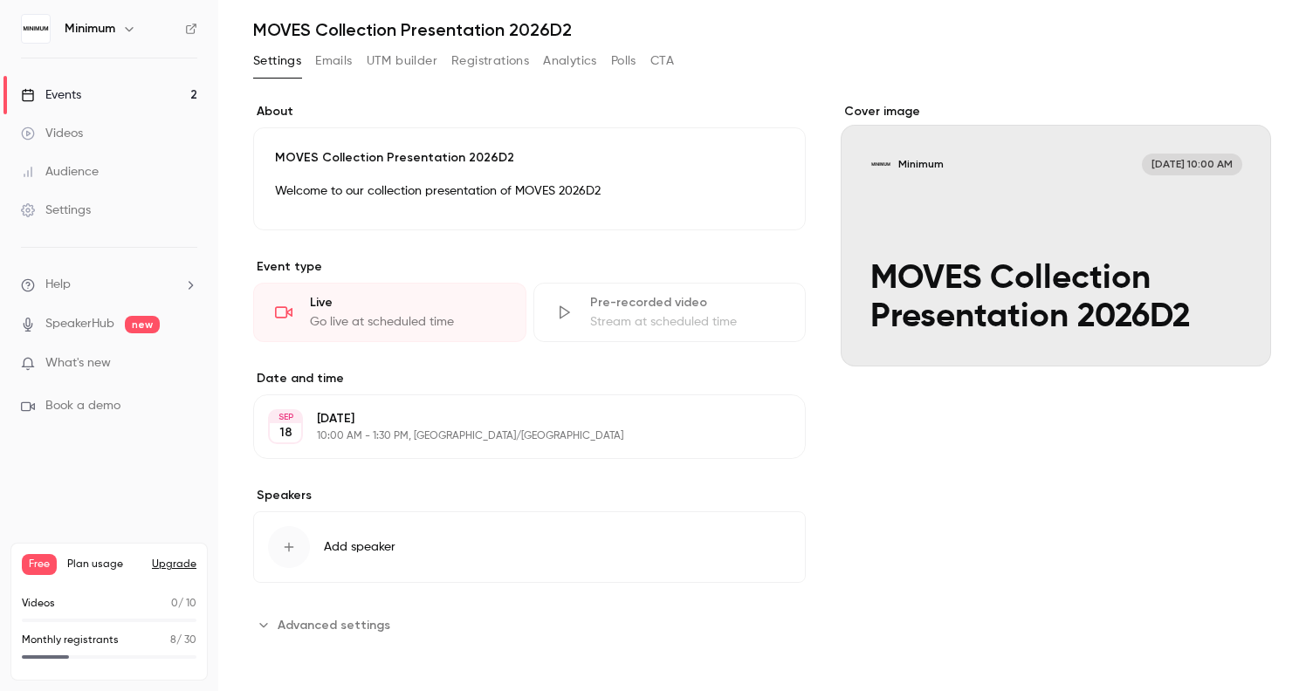
click at [479, 67] on button "Registrations" at bounding box center [490, 61] width 78 height 28
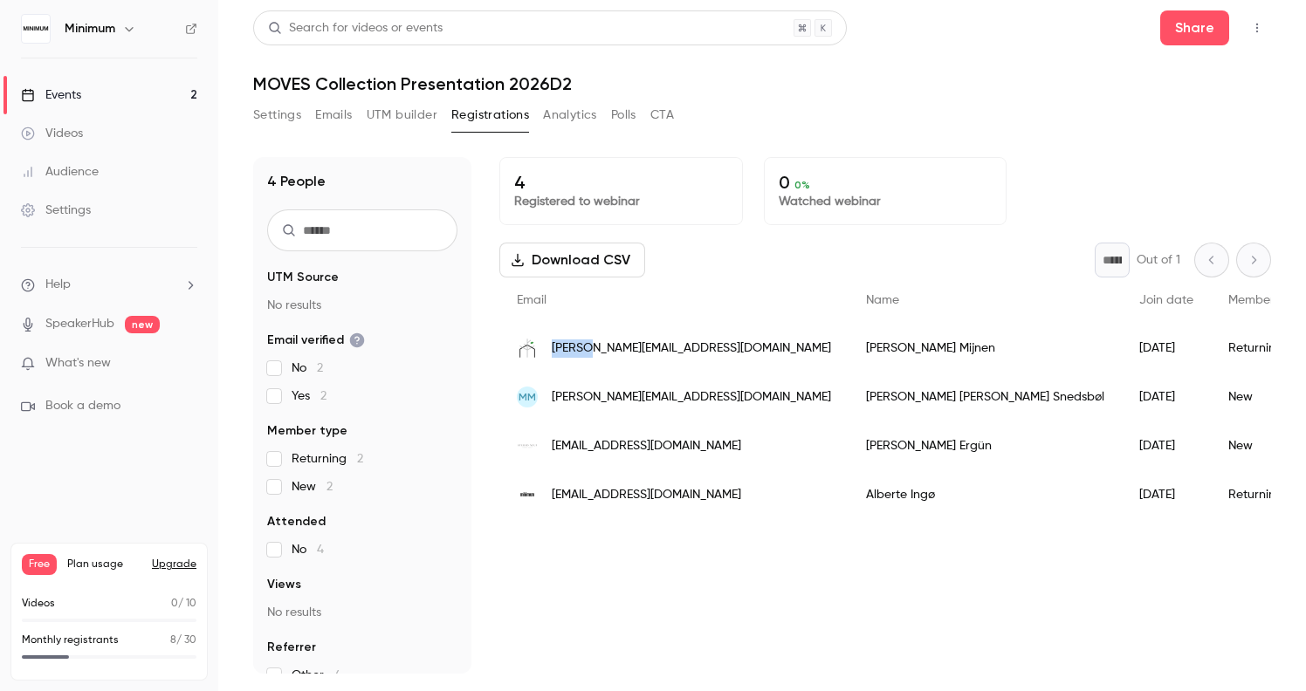
click at [521, 349] on img "People list" at bounding box center [527, 348] width 21 height 21
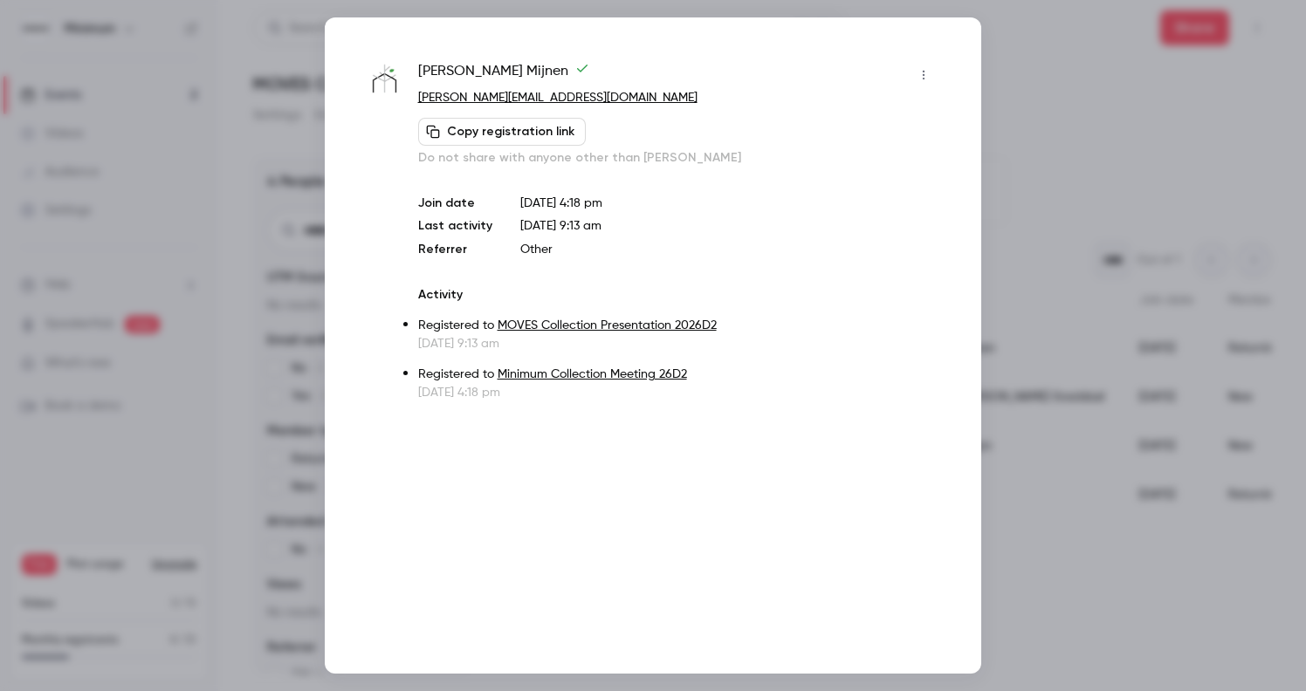
click at [516, 328] on link "MOVES Collection Presentation 2026D2" at bounding box center [607, 325] width 219 height 12
click at [1064, 87] on div at bounding box center [653, 345] width 1306 height 691
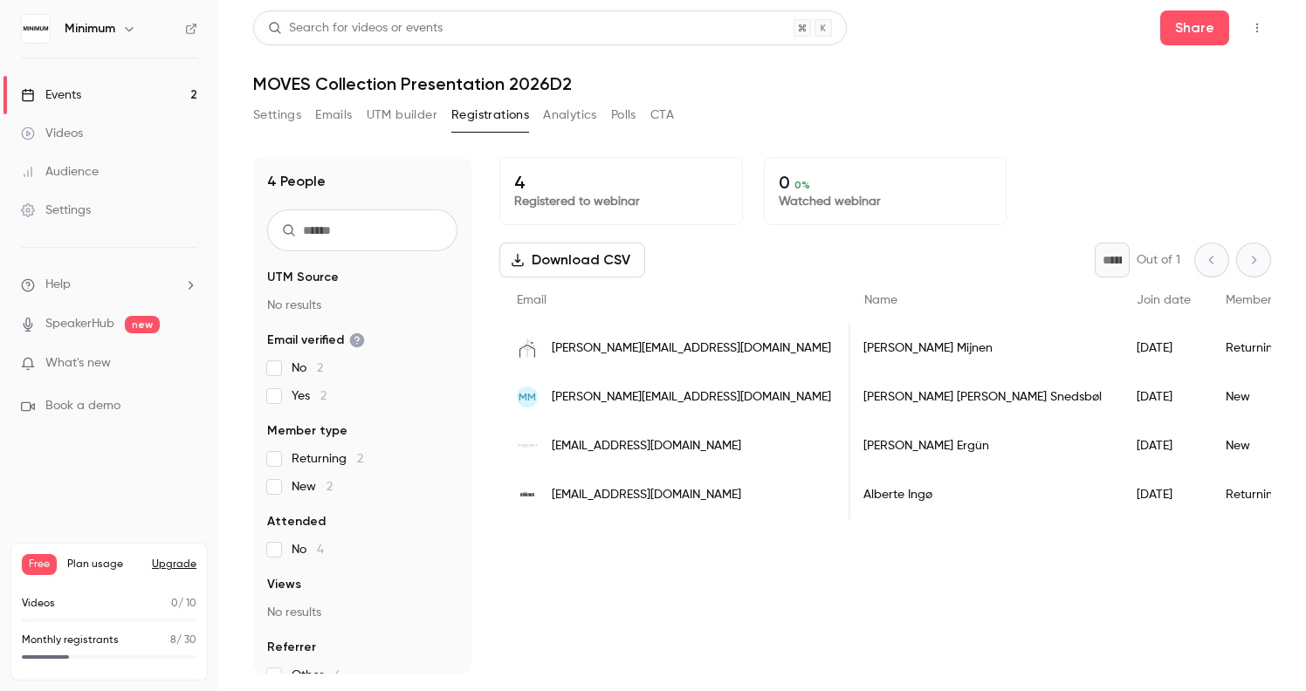
click at [594, 197] on p "Registered to webinar" at bounding box center [621, 201] width 214 height 17
click at [841, 191] on p "0 0 %" at bounding box center [886, 182] width 214 height 21
click at [555, 113] on button "Analytics" at bounding box center [570, 115] width 54 height 28
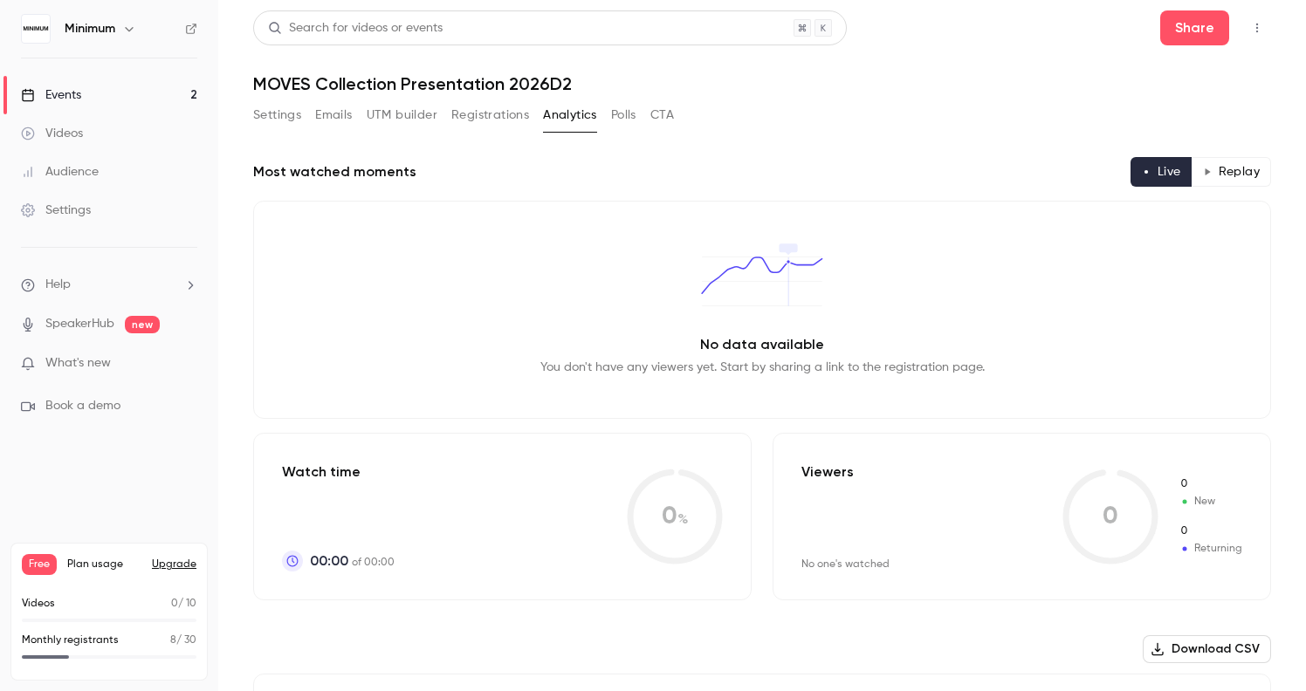
click at [396, 114] on button "UTM builder" at bounding box center [402, 115] width 71 height 28
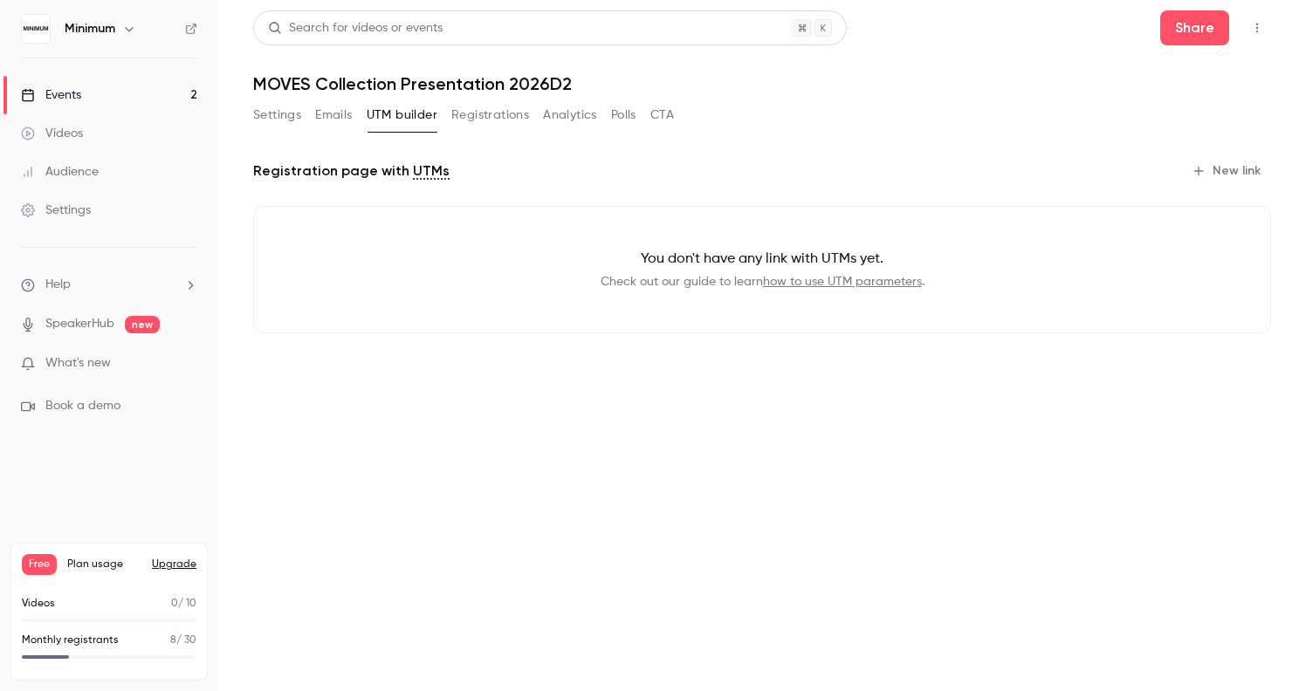
click at [330, 116] on button "Emails" at bounding box center [333, 115] width 37 height 28
